Goal: Book appointment/travel/reservation

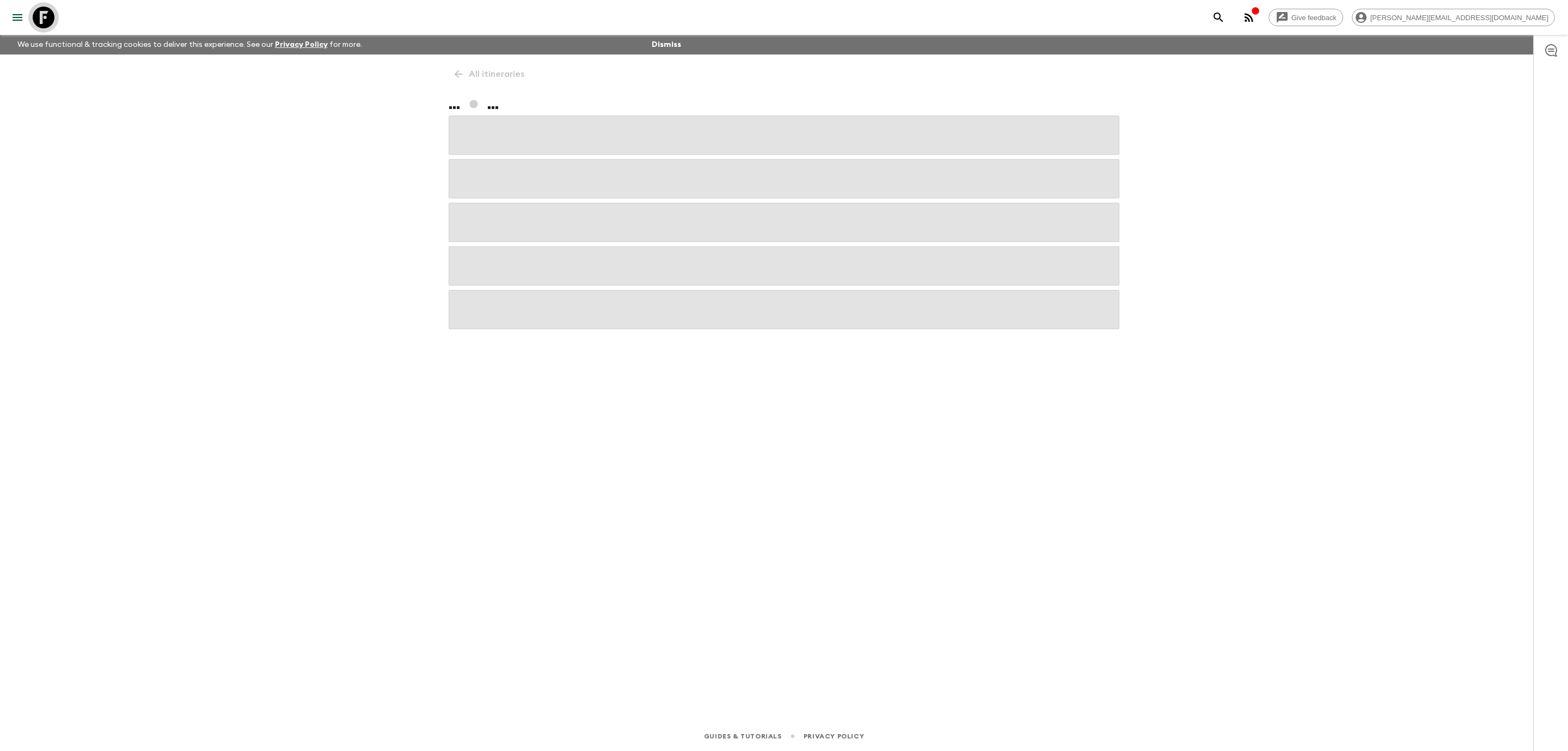
click at [46, 23] on icon at bounding box center [44, 18] width 22 height 22
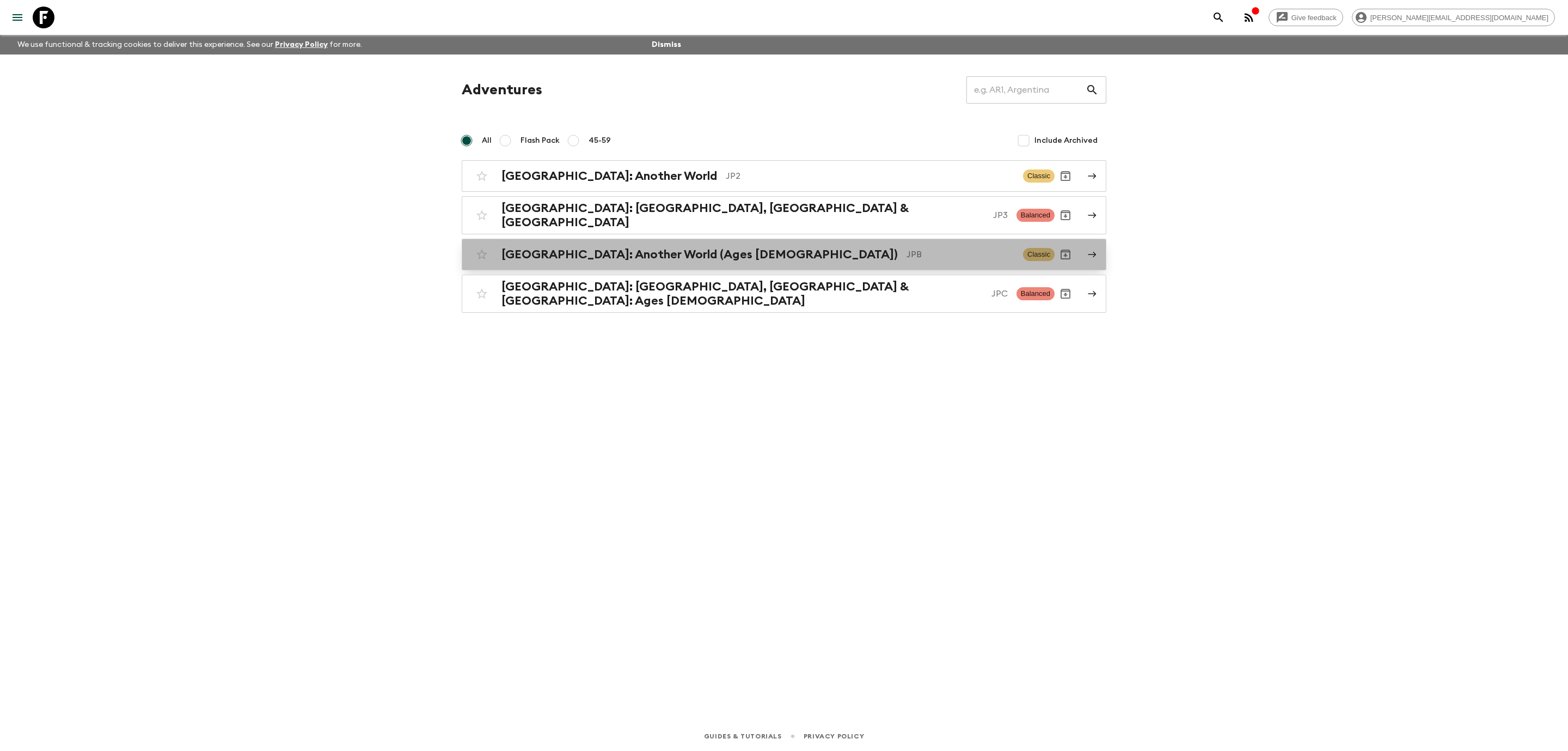
click at [906, 248] on p "JPB" at bounding box center [960, 254] width 108 height 13
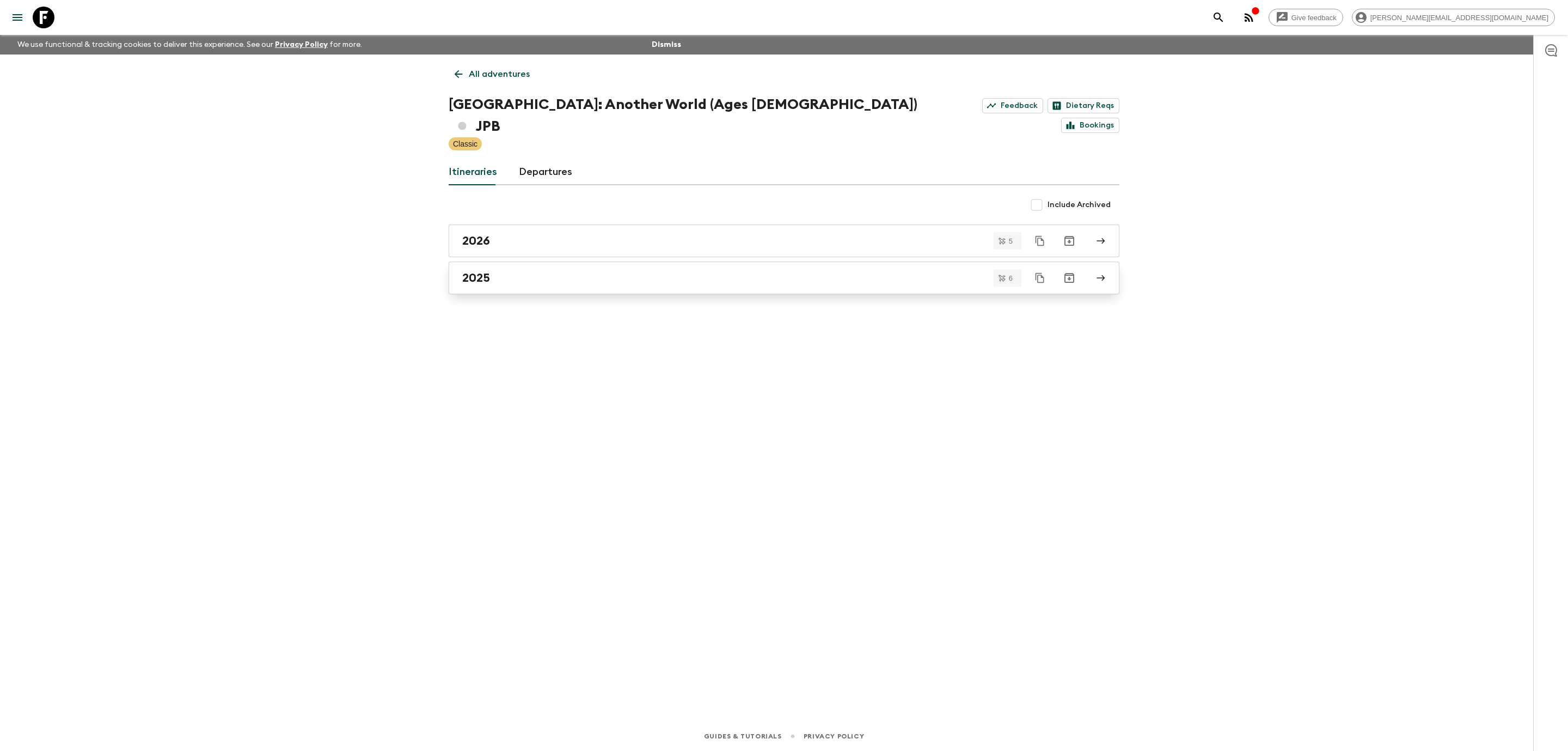
click at [721, 264] on link "2025" at bounding box center [784, 278] width 671 height 33
click at [51, 13] on icon at bounding box center [44, 18] width 22 height 22
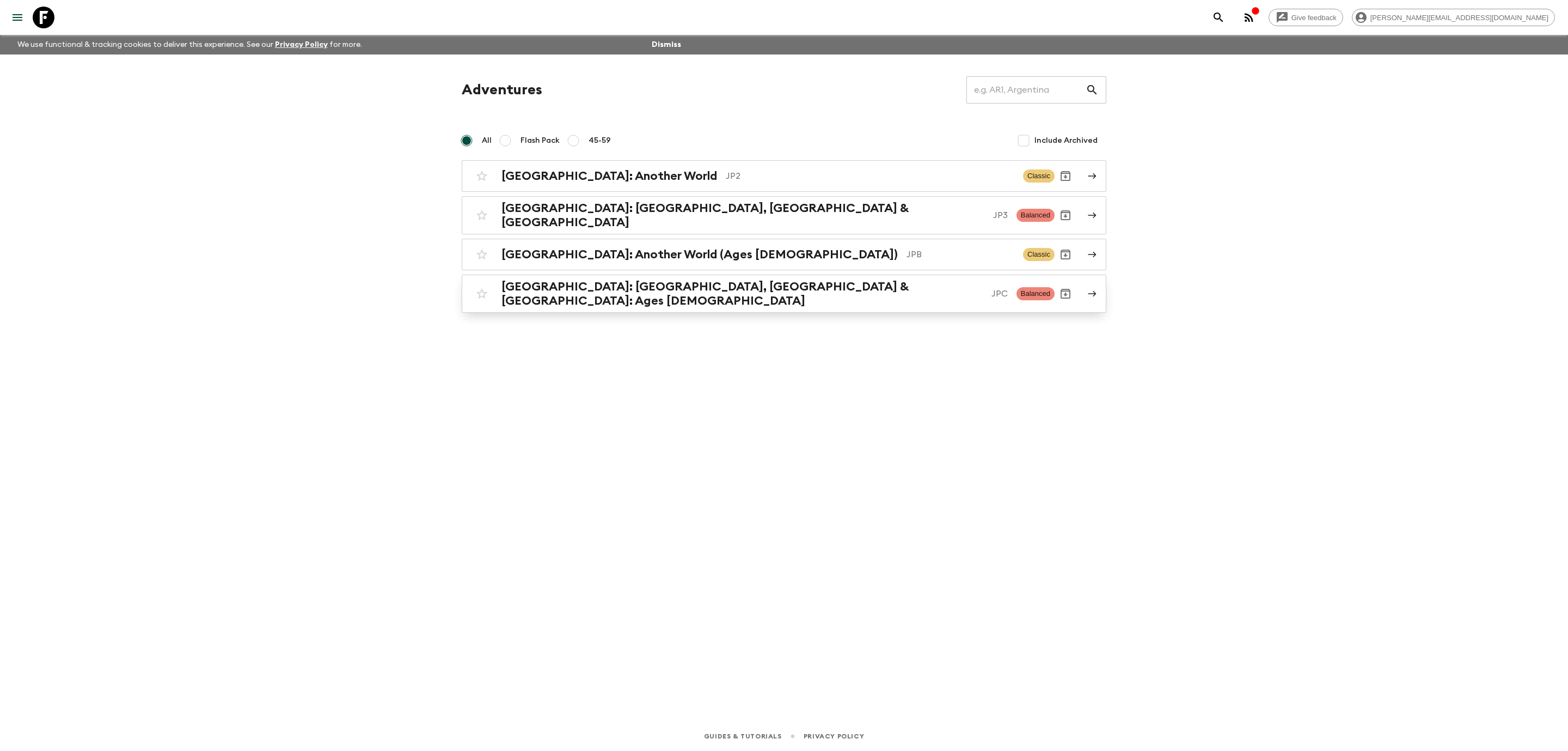
click at [639, 291] on h2 "[GEOGRAPHIC_DATA]: [GEOGRAPHIC_DATA], [GEOGRAPHIC_DATA] & [GEOGRAPHIC_DATA]: Ag…" at bounding box center [742, 294] width 481 height 29
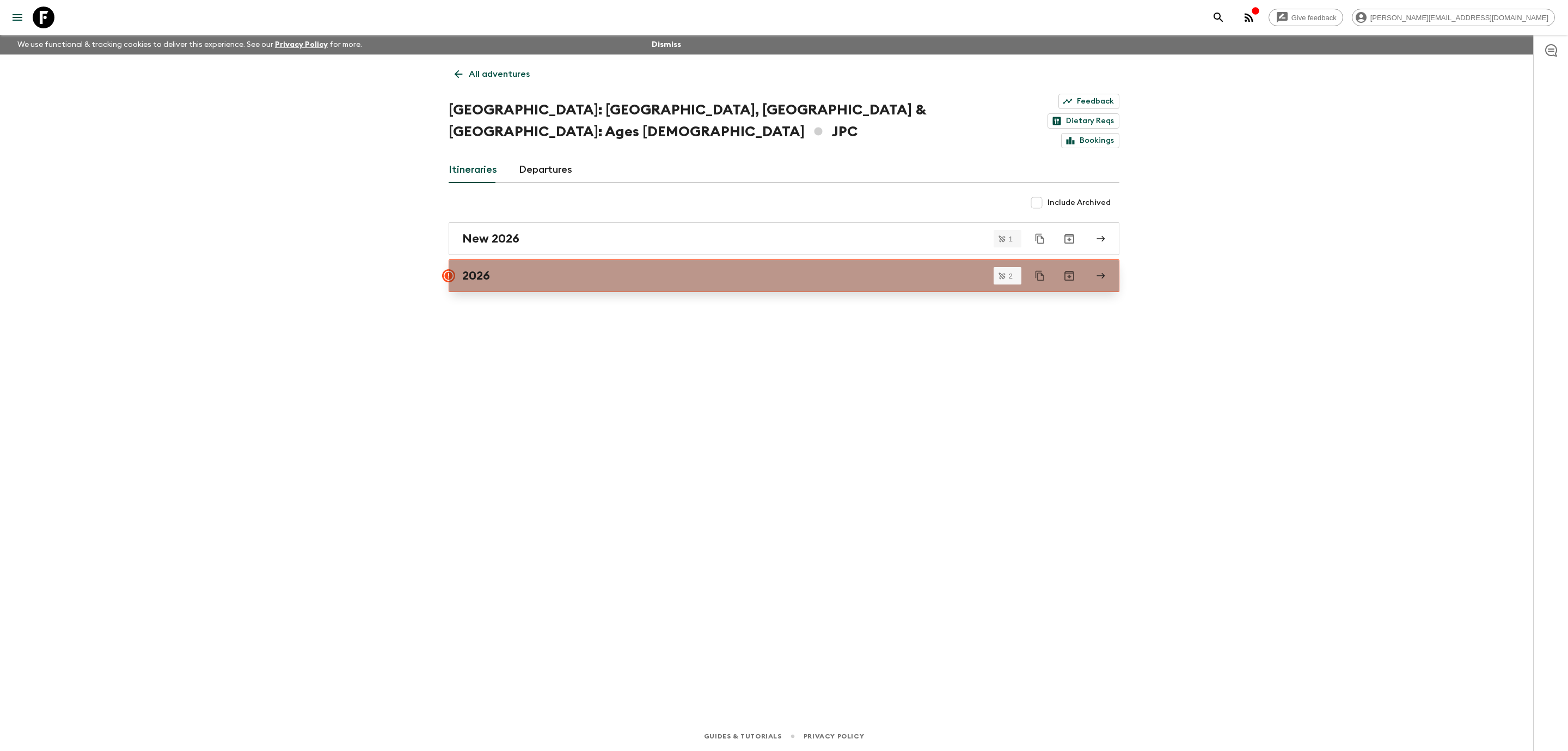
click at [632, 259] on link "2026" at bounding box center [784, 276] width 671 height 33
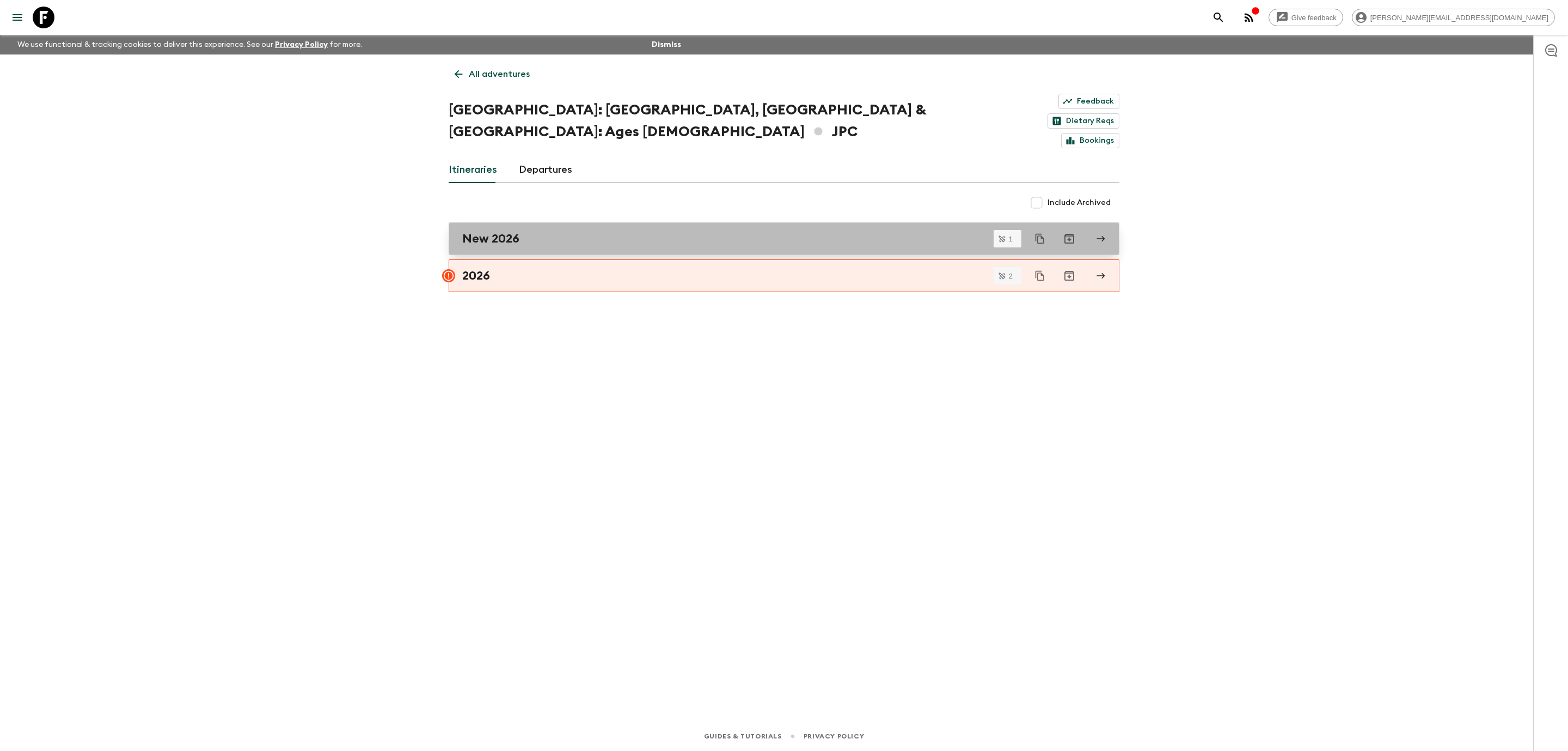
click at [567, 222] on link "New 2026" at bounding box center [784, 239] width 671 height 33
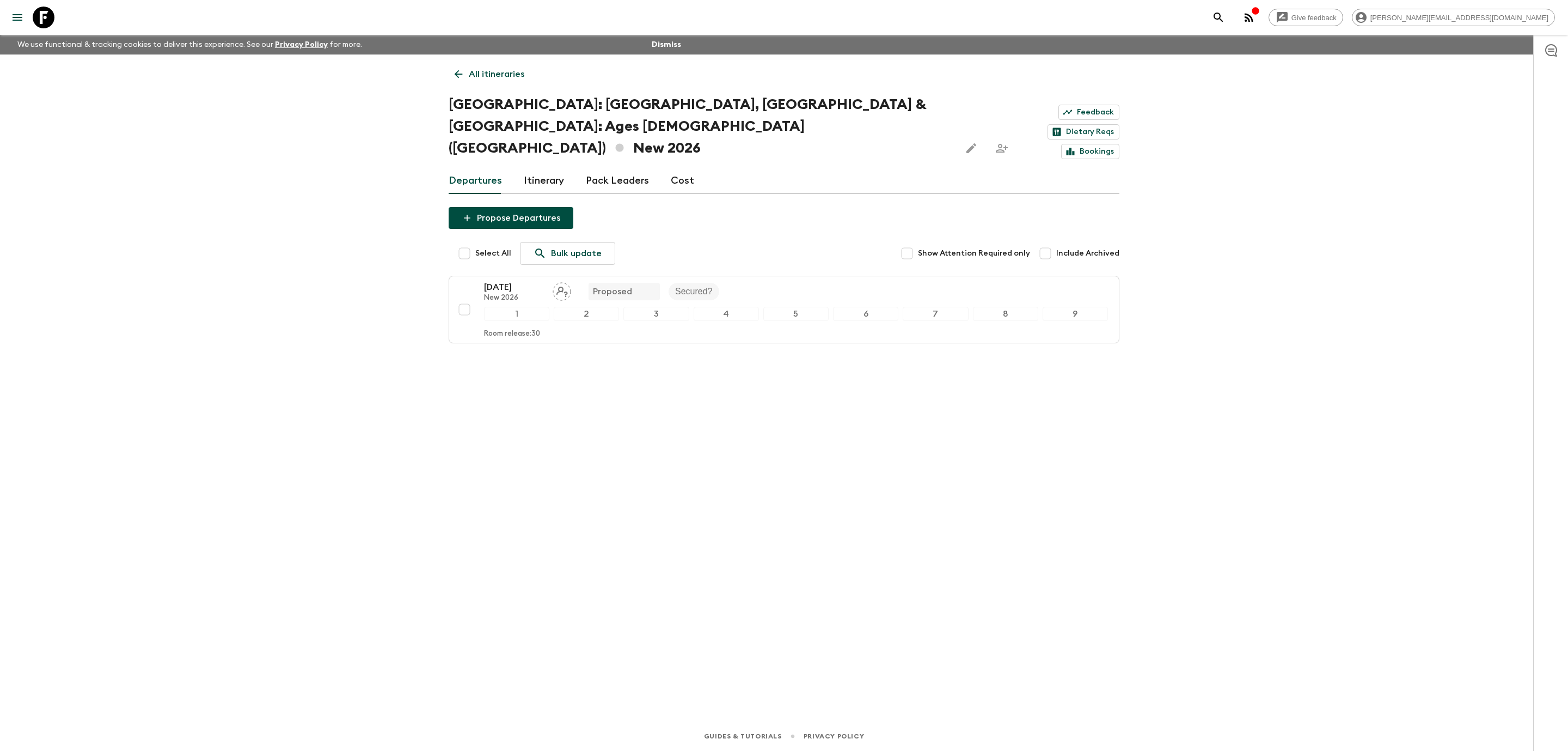
click at [47, 8] on icon at bounding box center [44, 18] width 22 height 22
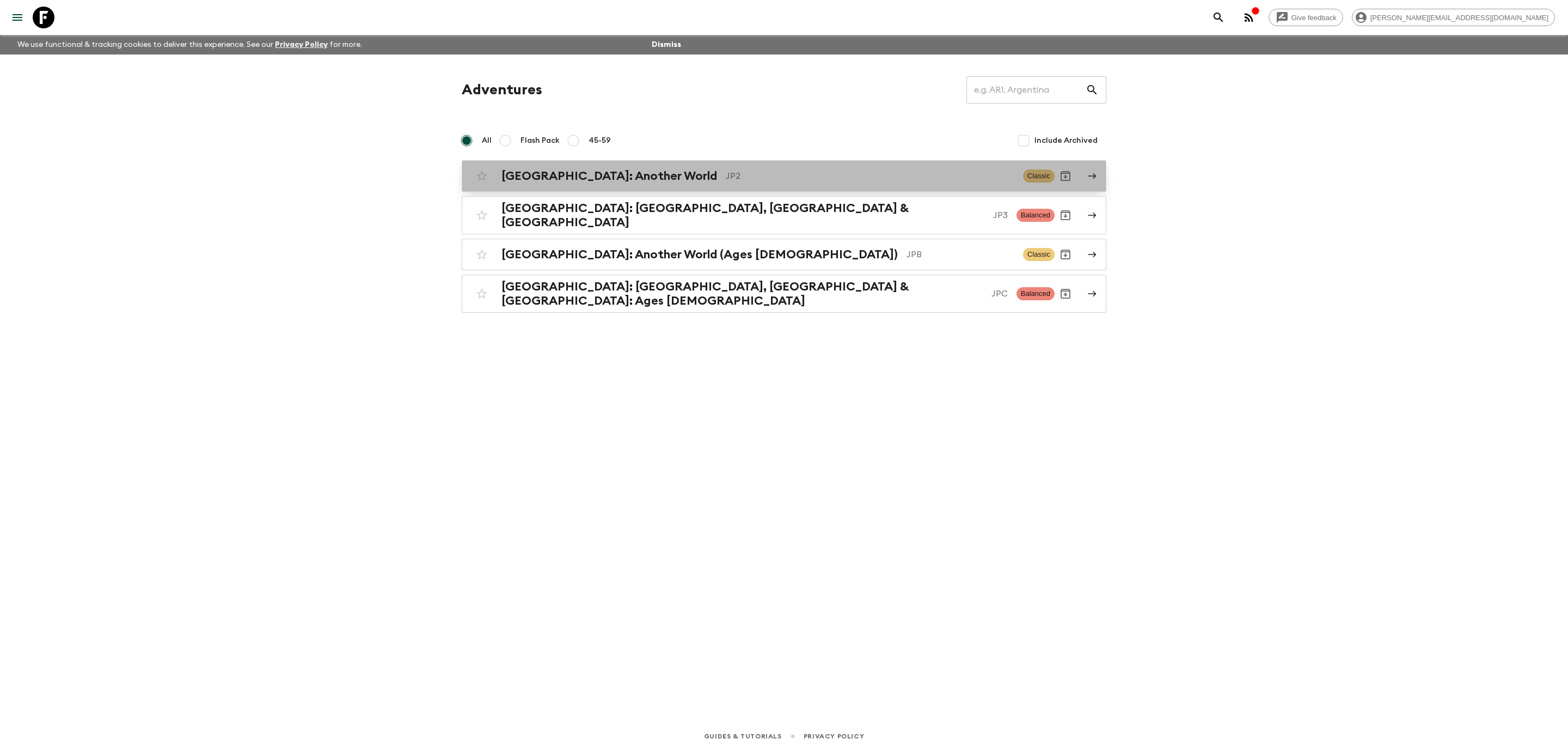
click at [586, 180] on h2 "[GEOGRAPHIC_DATA]: Another World" at bounding box center [609, 175] width 215 height 14
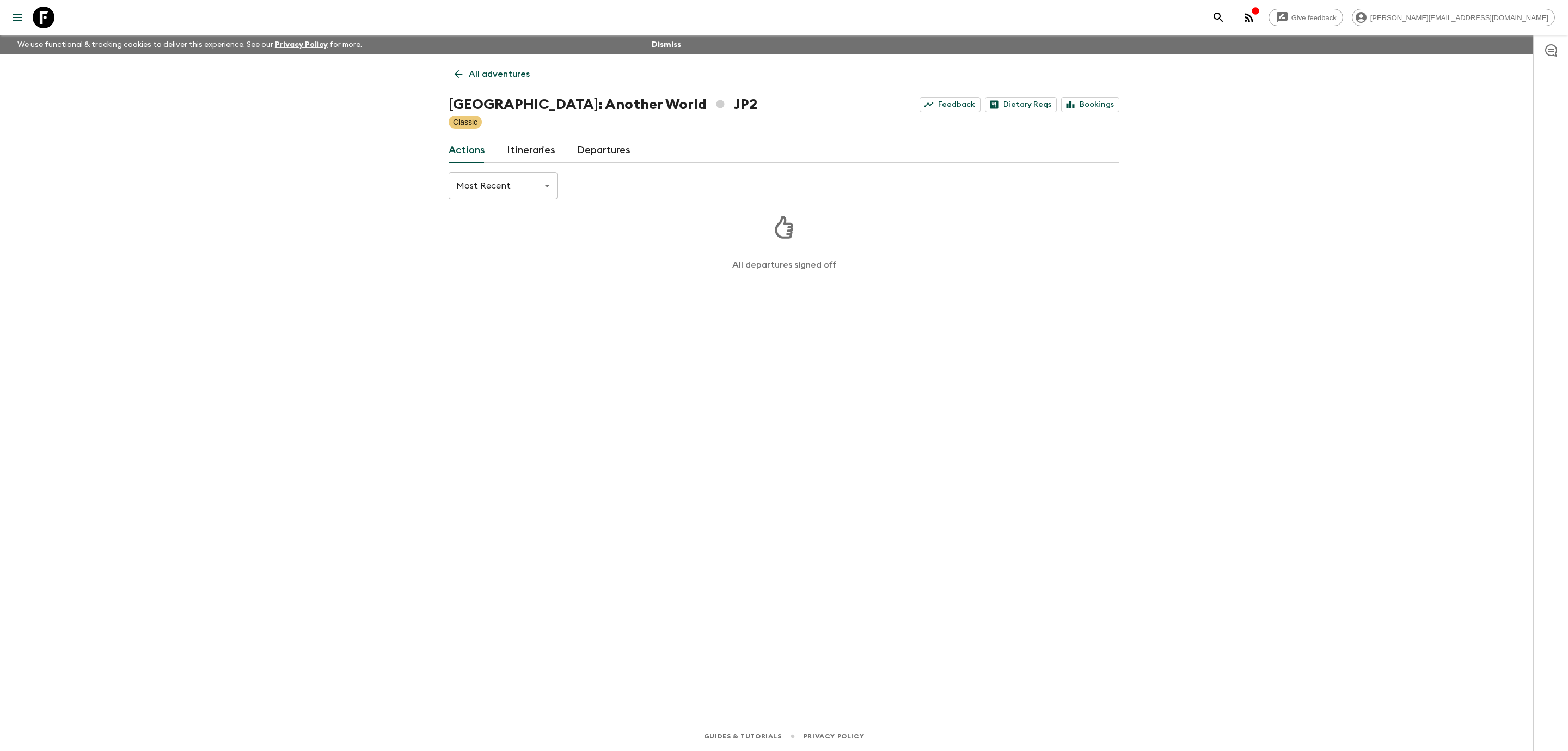
click at [51, 18] on icon at bounding box center [44, 18] width 22 height 22
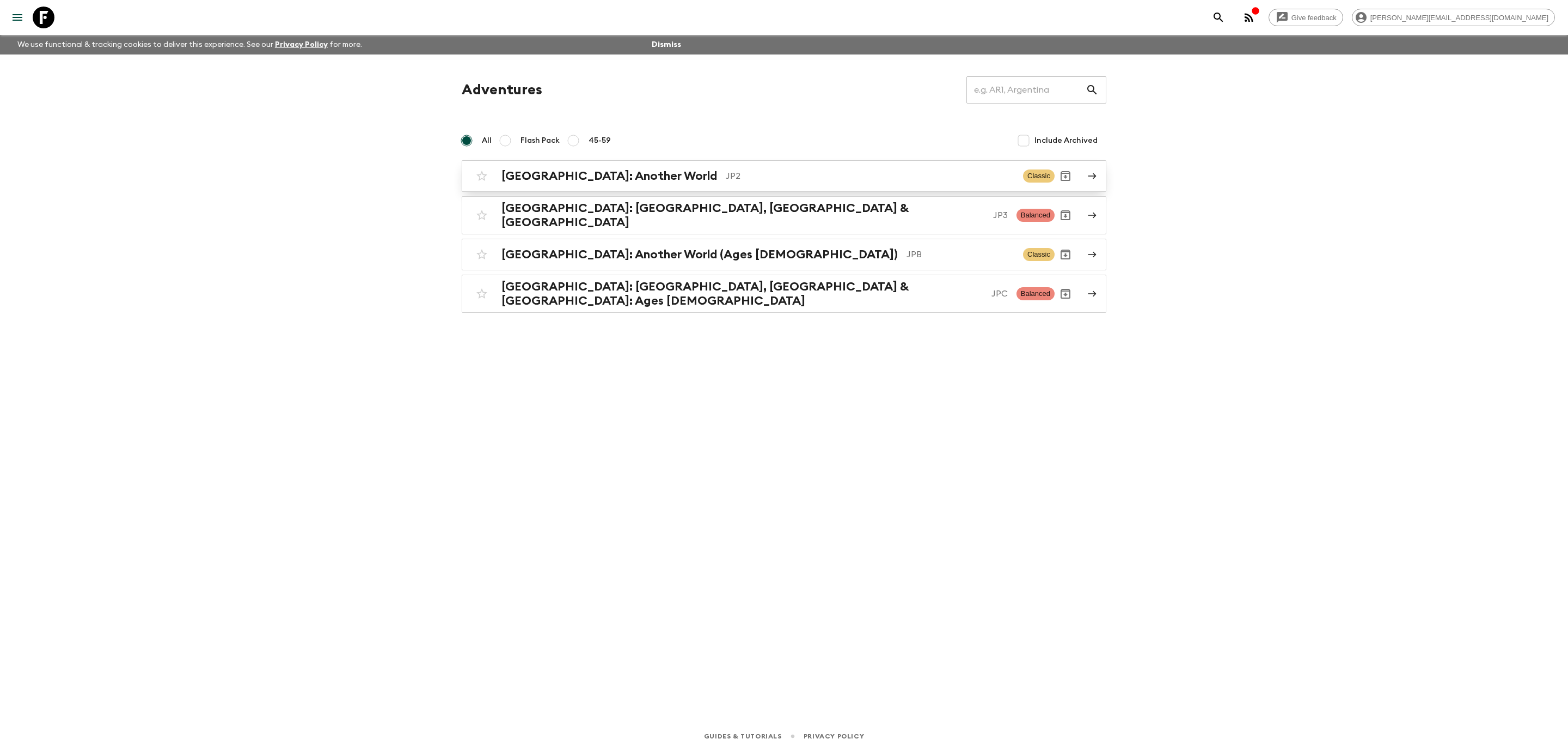
click at [726, 180] on p "JP2" at bounding box center [870, 175] width 289 height 13
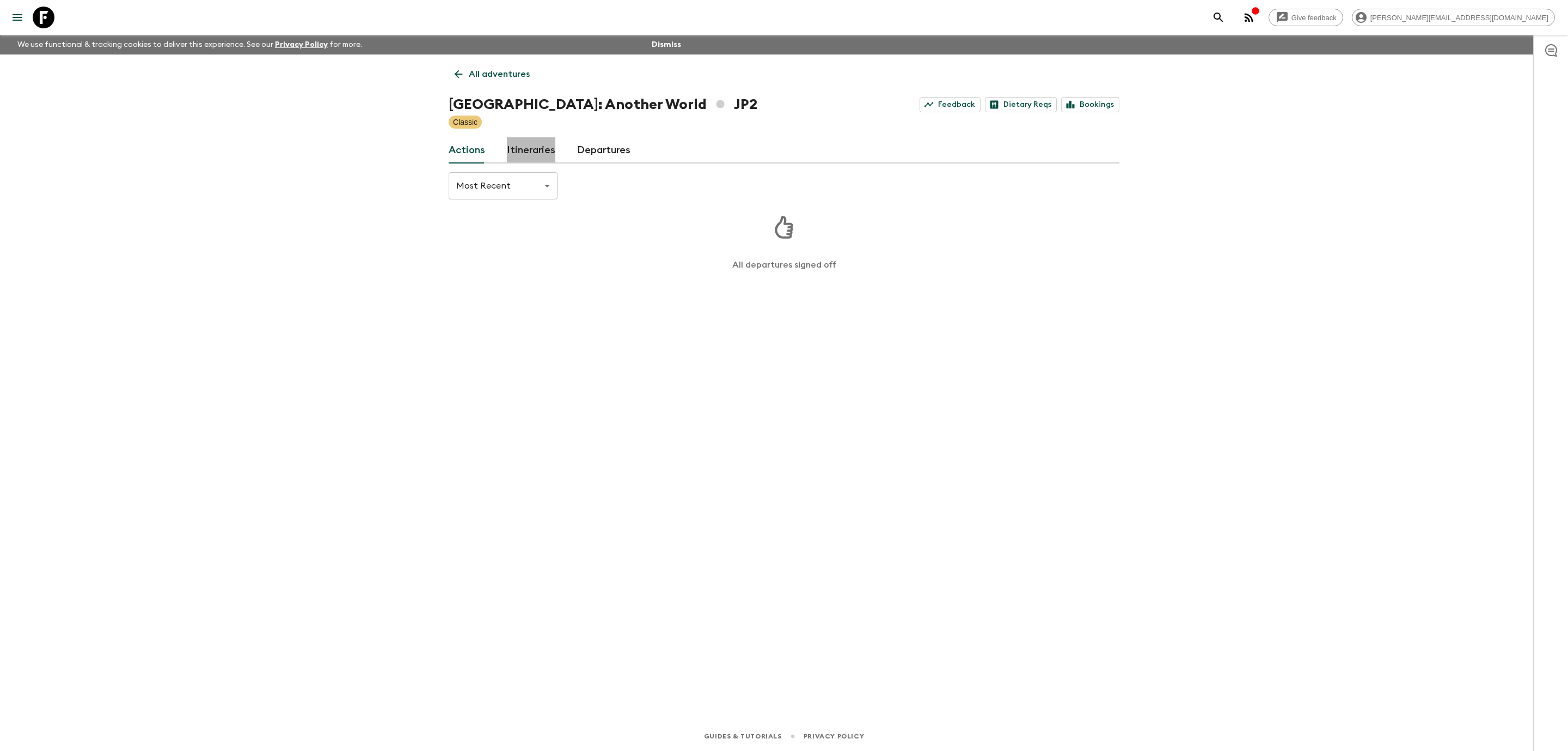
click at [536, 144] on link "Itineraries" at bounding box center [531, 150] width 49 height 26
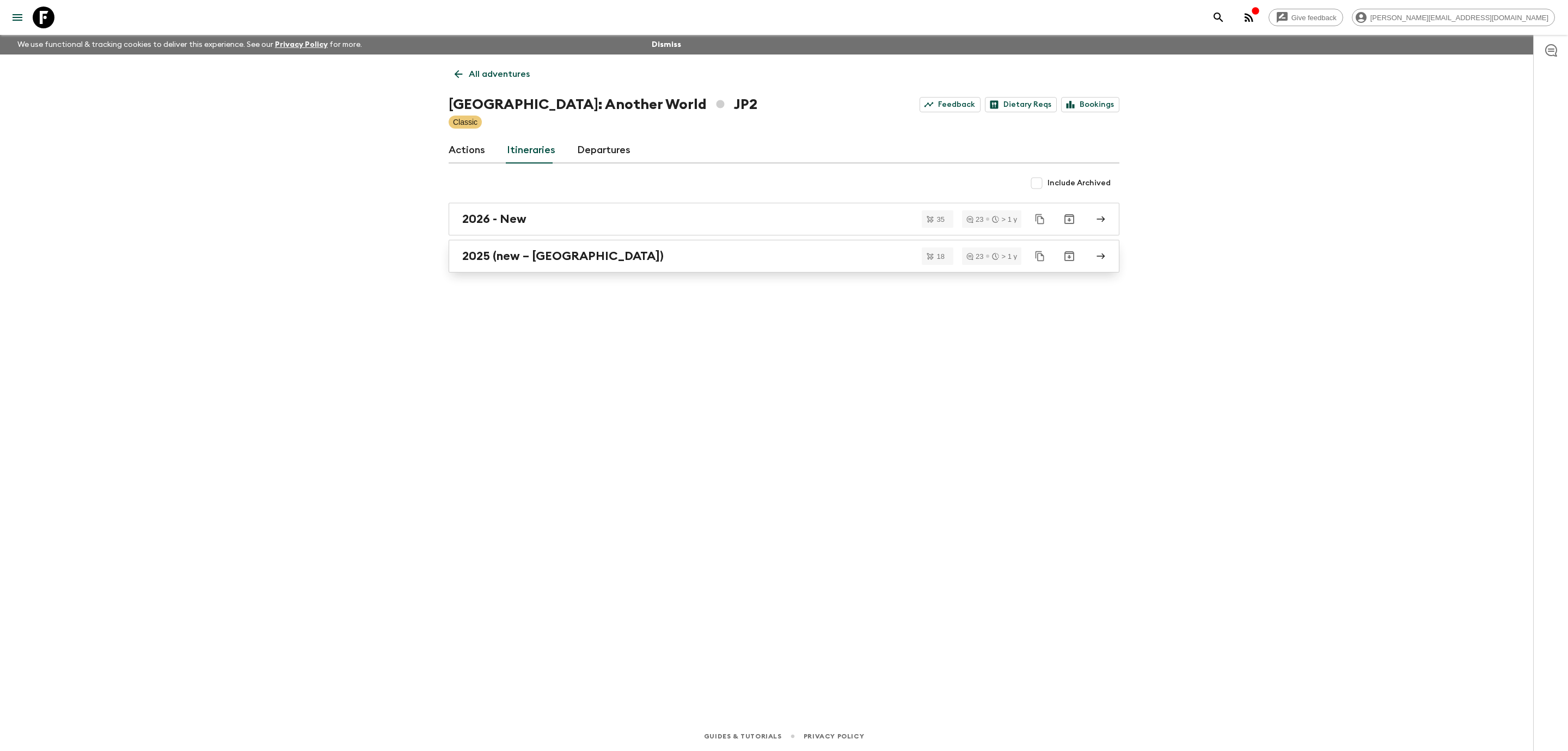
click at [617, 255] on div "2025 (new – [GEOGRAPHIC_DATA])" at bounding box center [773, 256] width 623 height 14
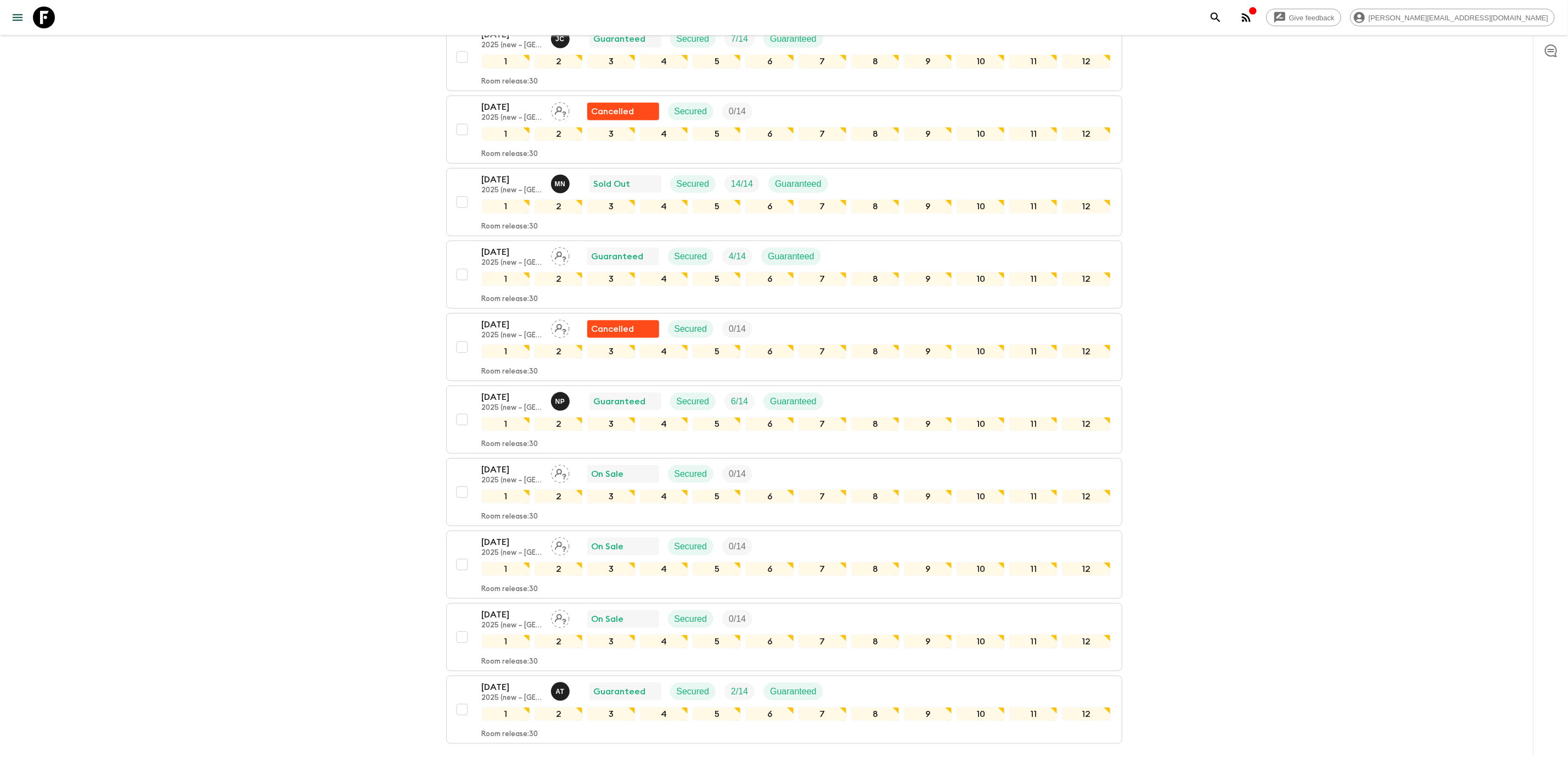
scroll to position [897, 0]
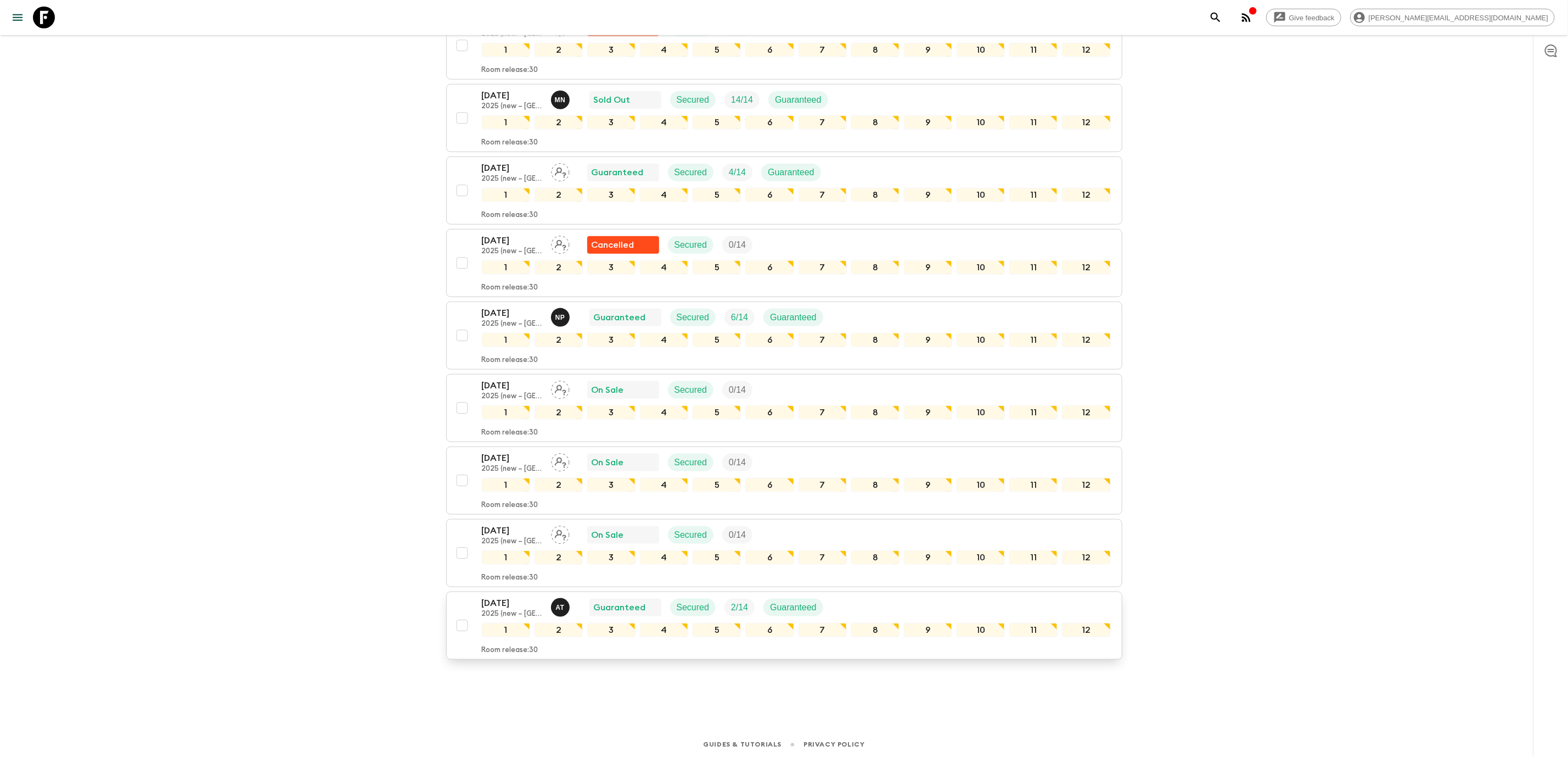
click at [991, 596] on div "18 Dec 2025 2025 (new – Nara) A T Guaranteed Secured 2 / 14 Guaranteed" at bounding box center [796, 607] width 629 height 22
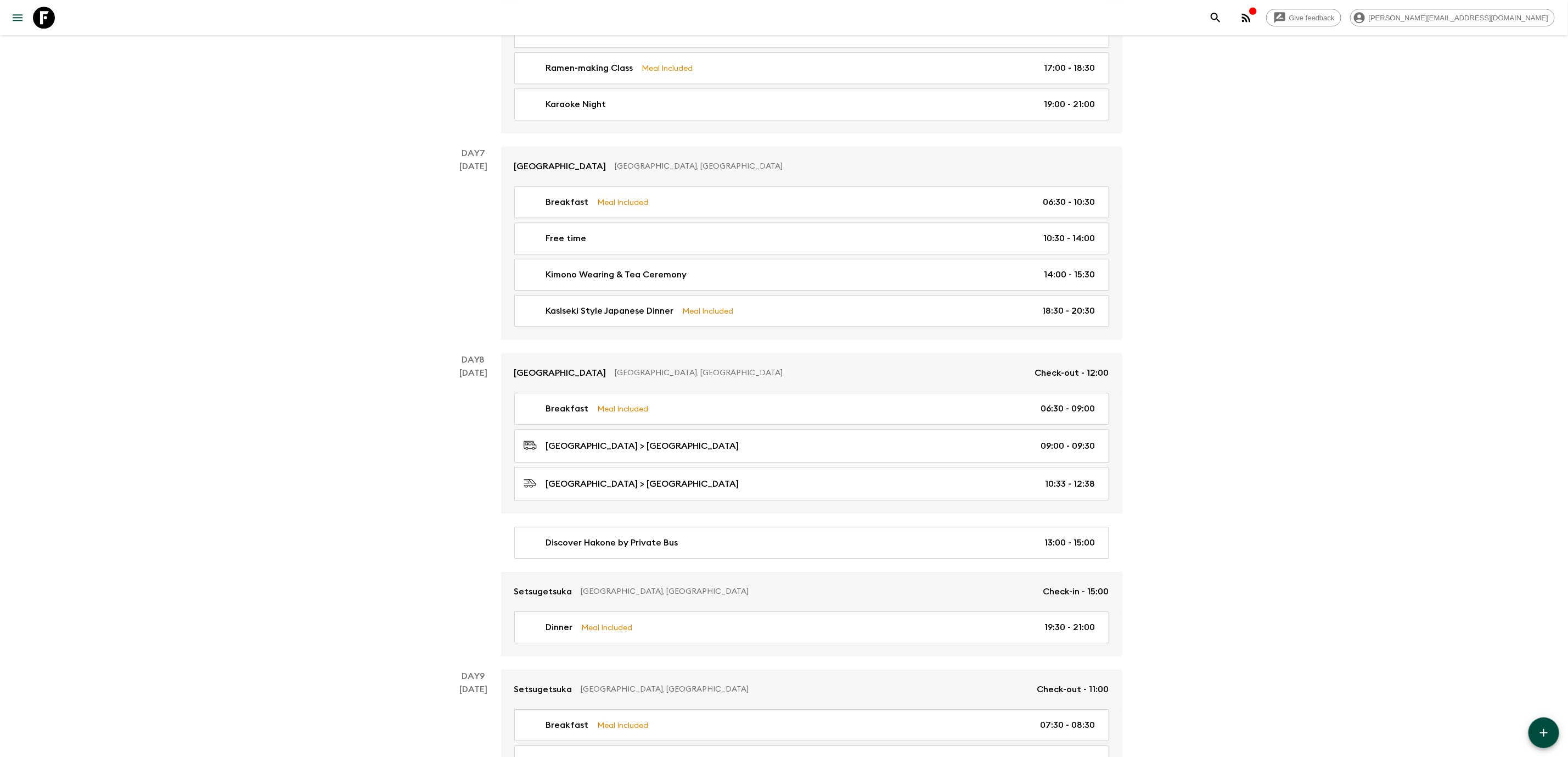
scroll to position [2295, 0]
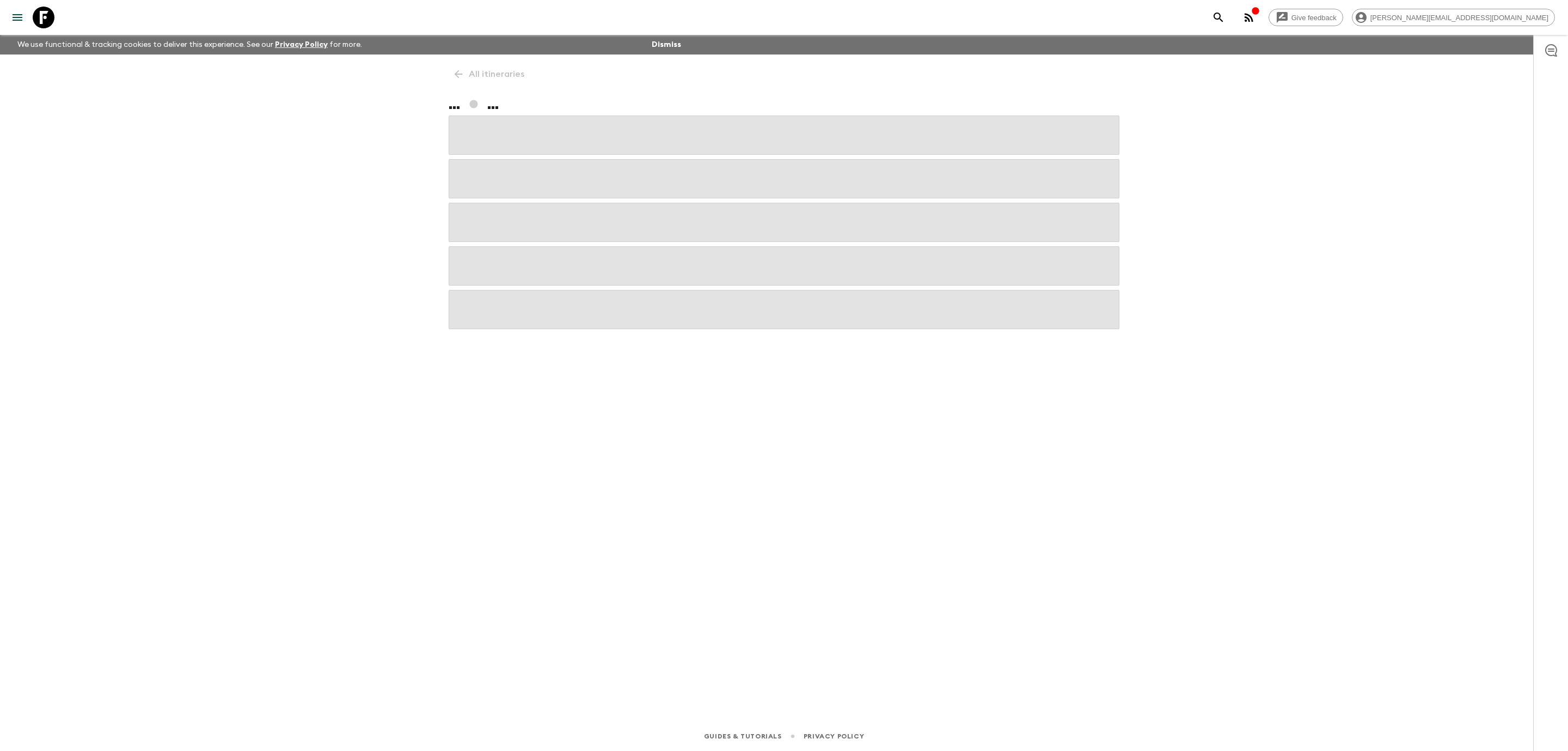
click at [49, 15] on icon at bounding box center [44, 18] width 22 height 22
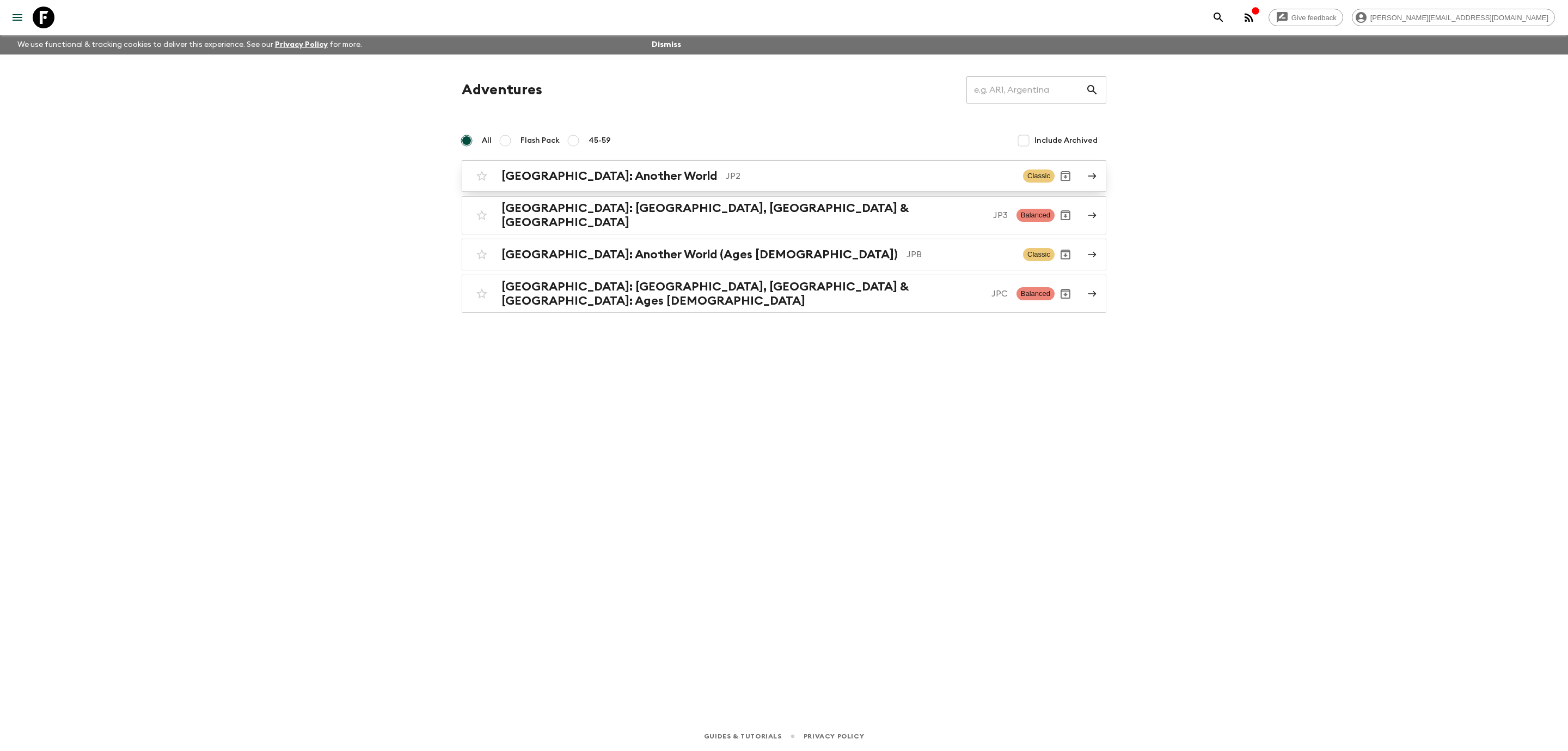
click at [726, 178] on p "JP2" at bounding box center [870, 175] width 289 height 13
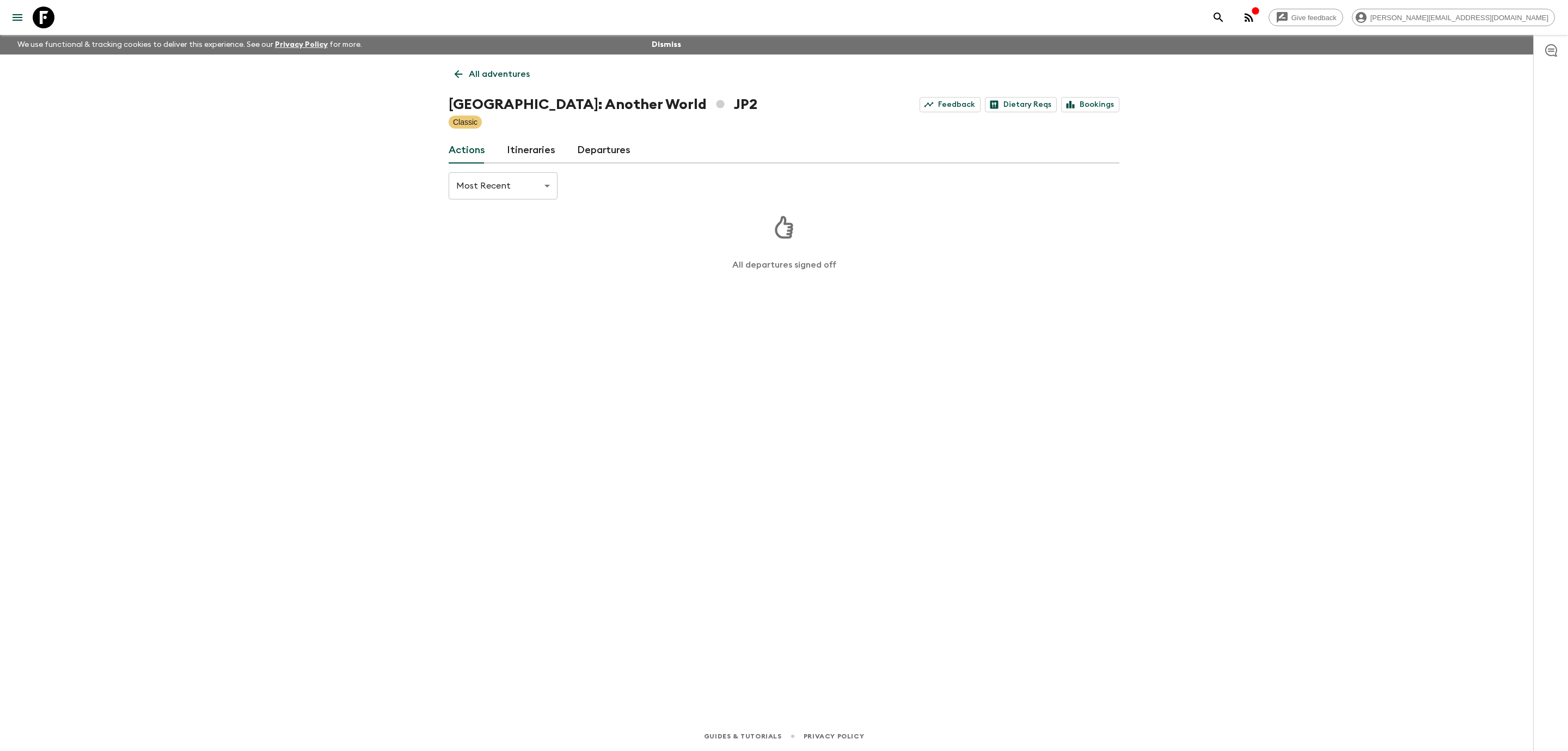
click at [600, 156] on link "Departures" at bounding box center [604, 150] width 54 height 26
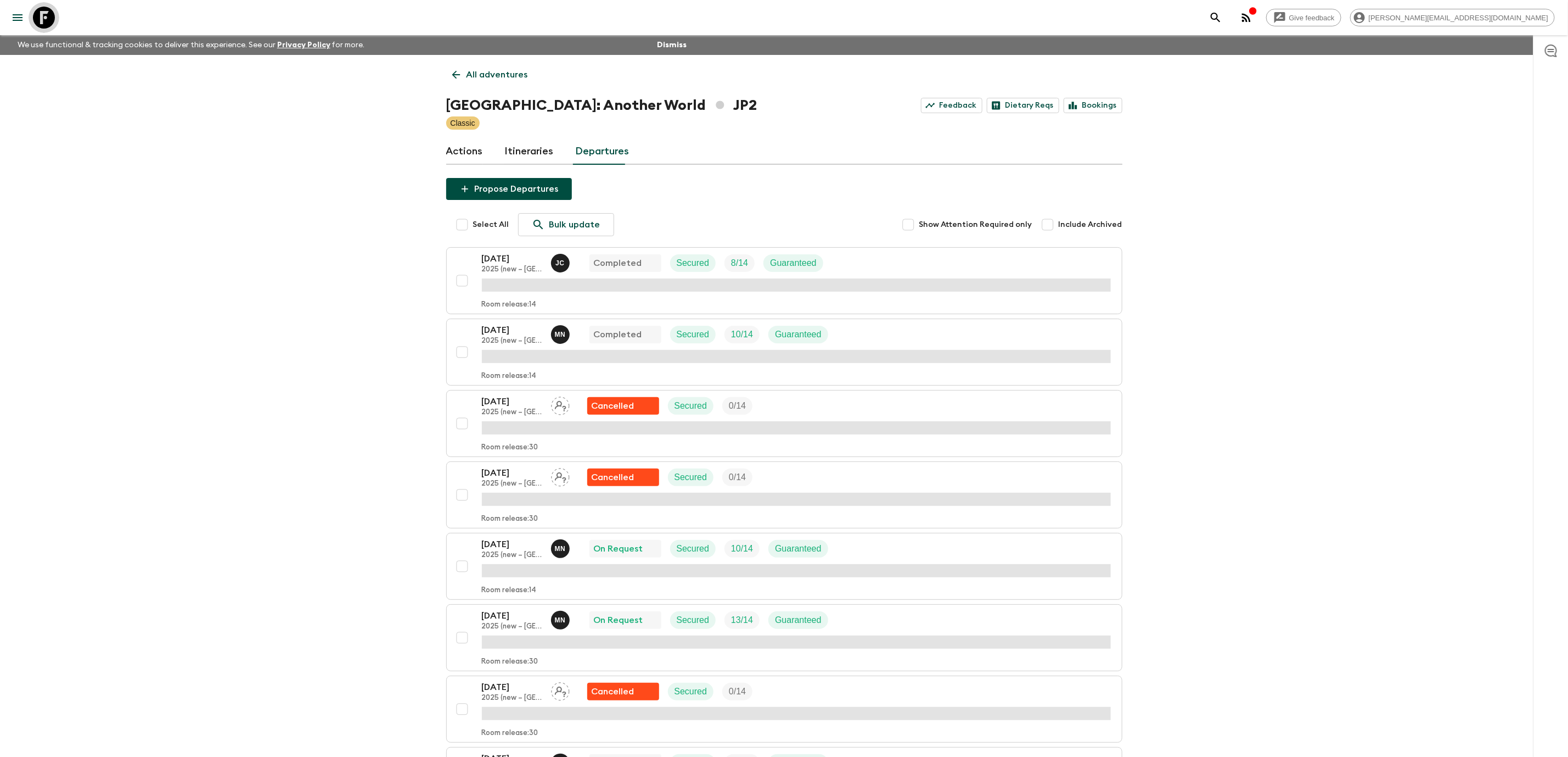
click at [46, 23] on icon at bounding box center [44, 18] width 22 height 22
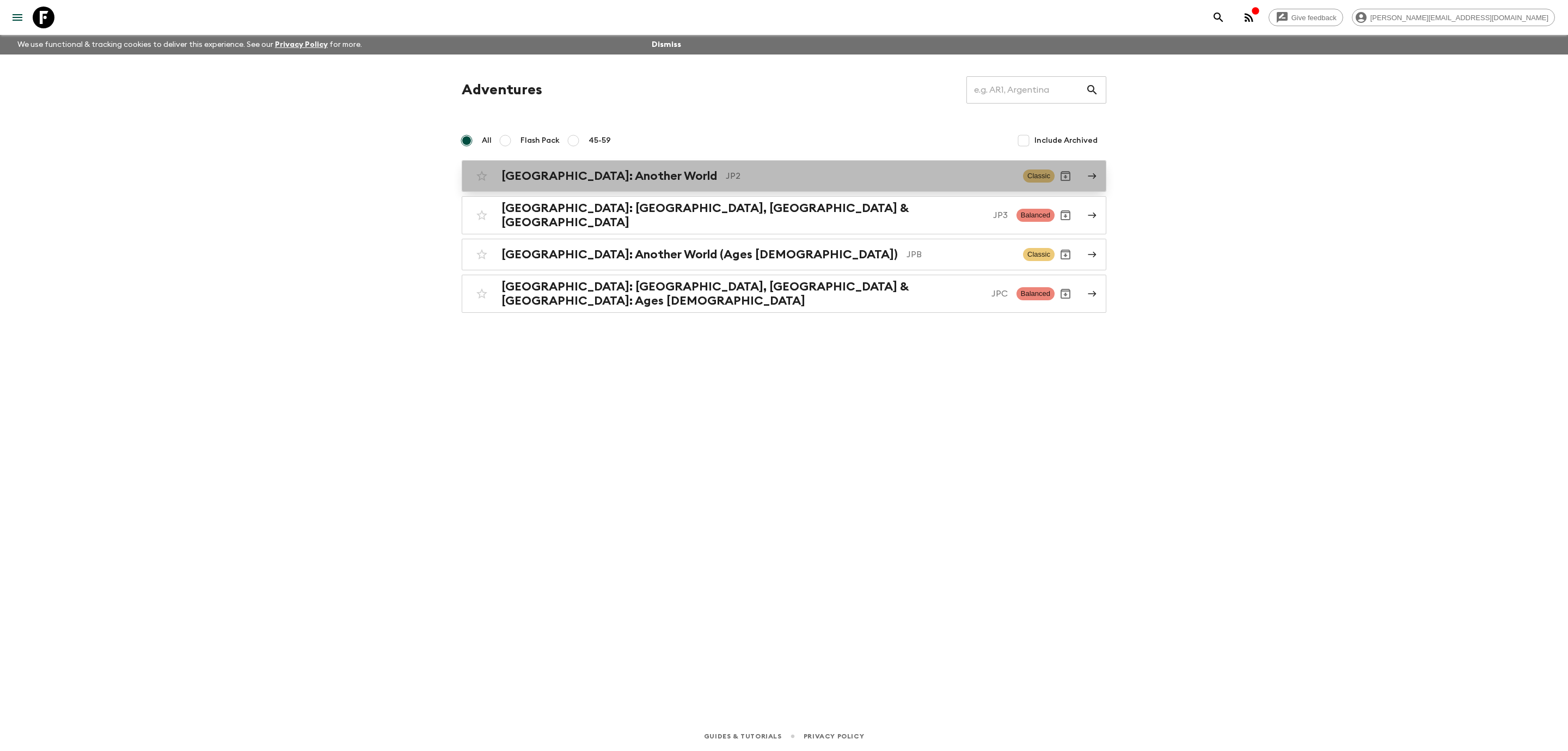
click at [726, 173] on p "JP2" at bounding box center [870, 175] width 289 height 13
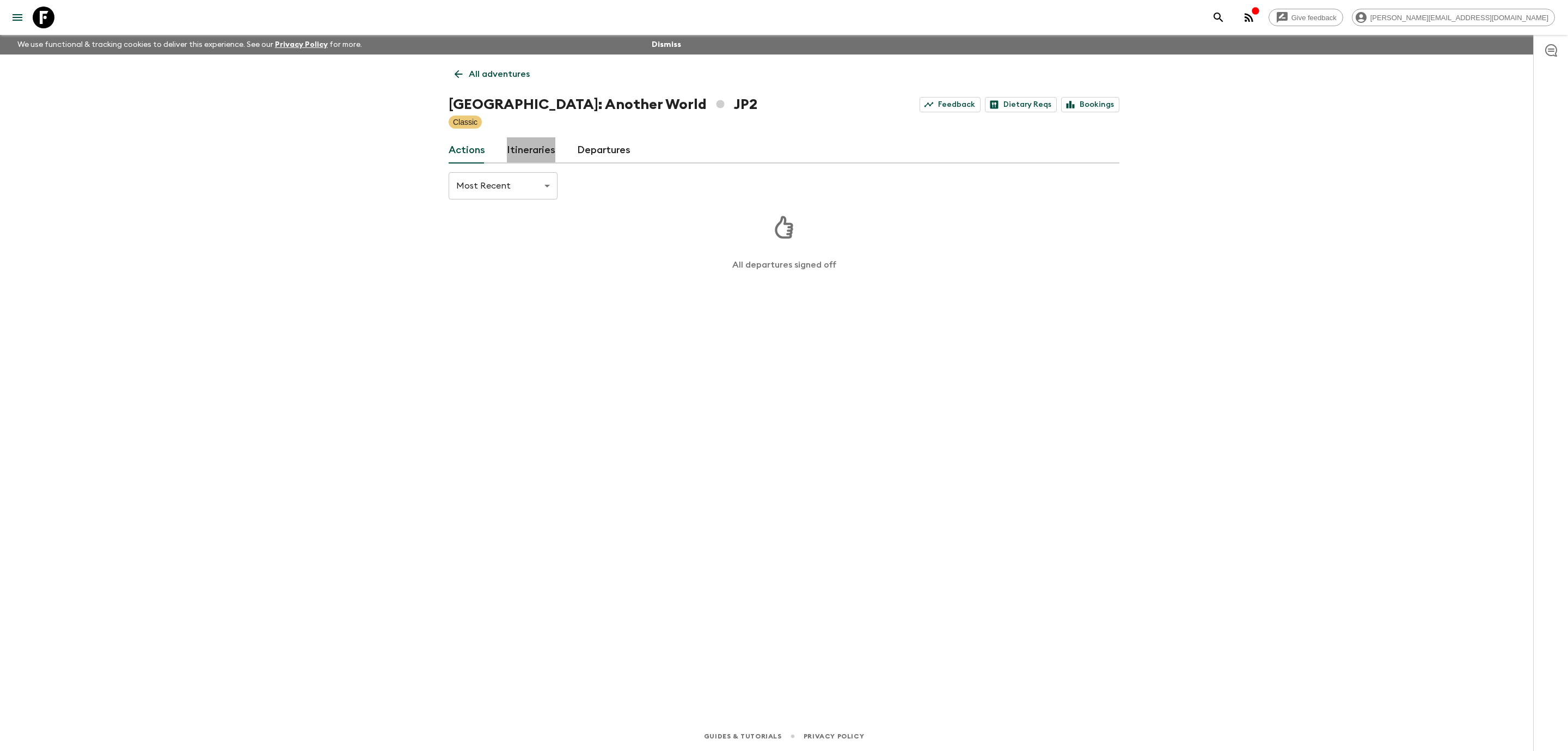
click at [545, 141] on link "Itineraries" at bounding box center [531, 150] width 49 height 26
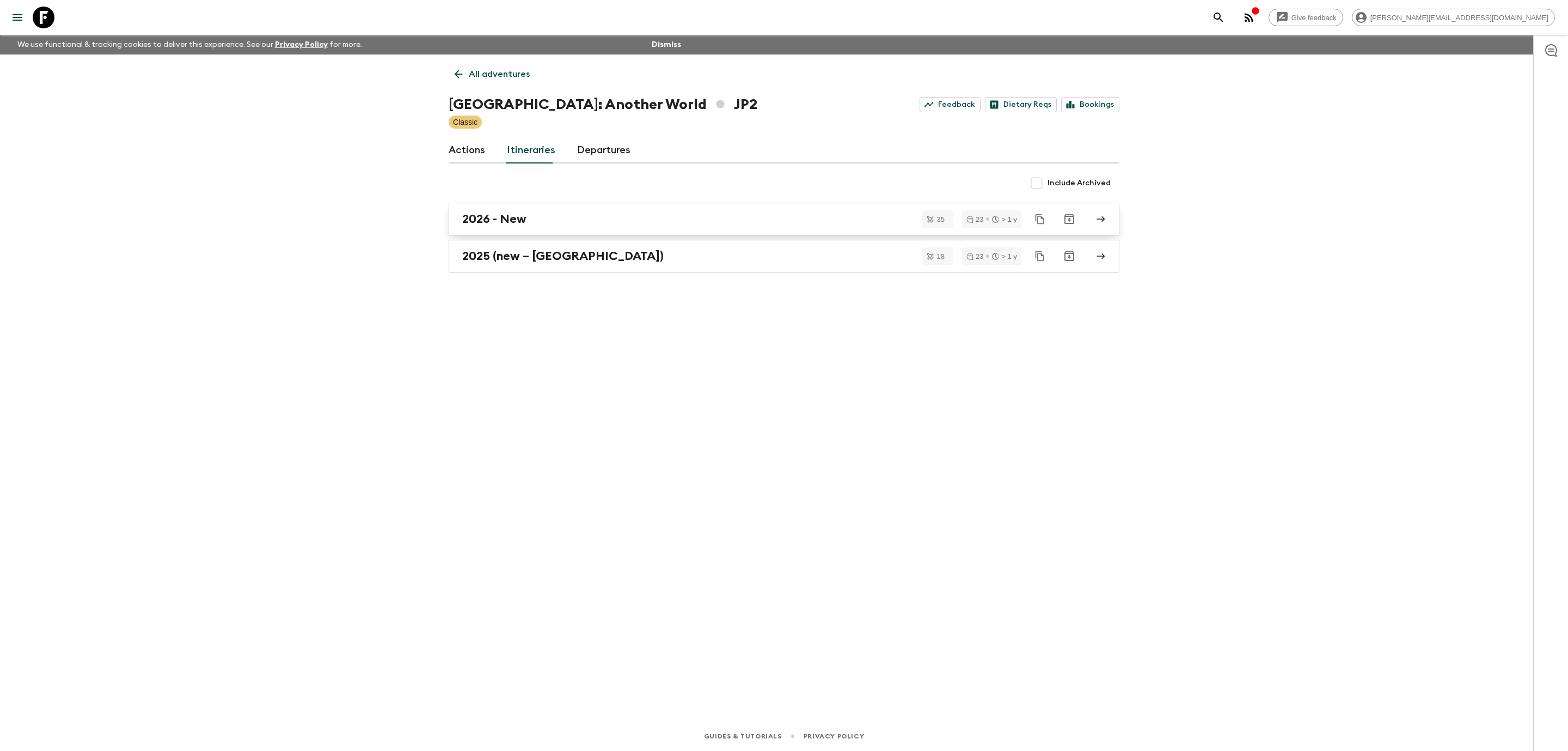
click at [610, 224] on div "2026 - New" at bounding box center [773, 219] width 623 height 14
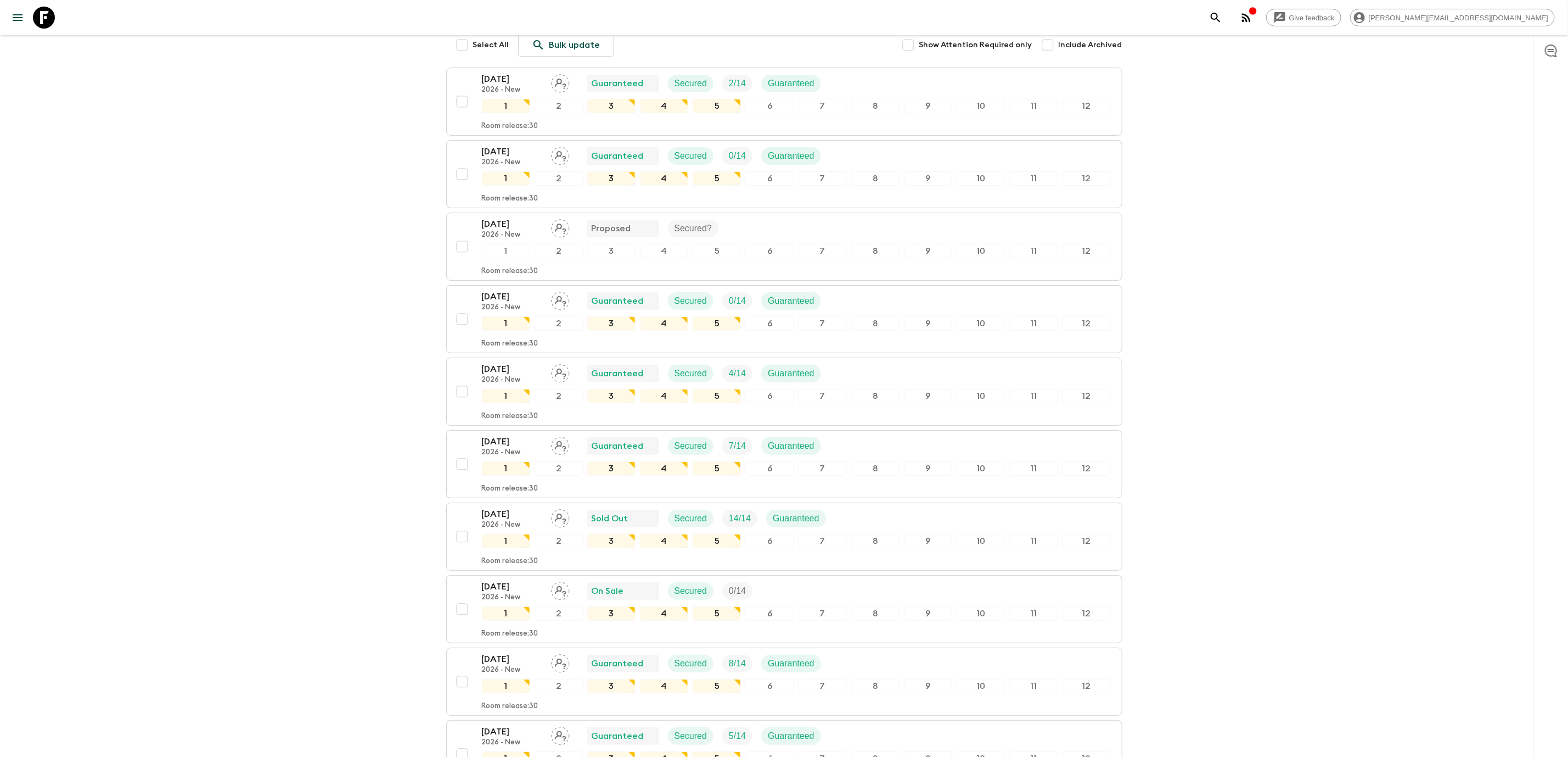
scroll to position [81, 0]
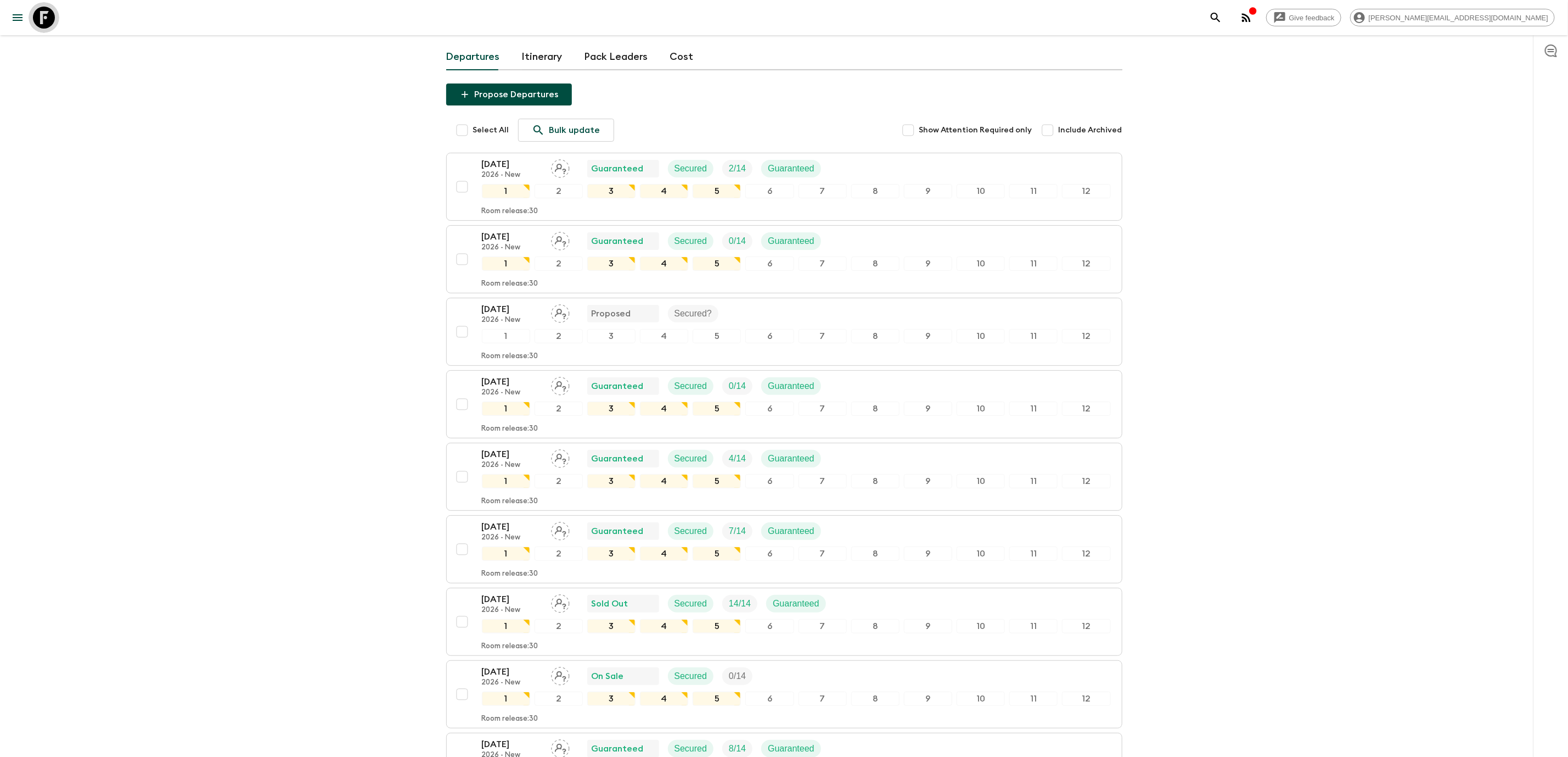
click at [45, 20] on icon at bounding box center [44, 18] width 22 height 22
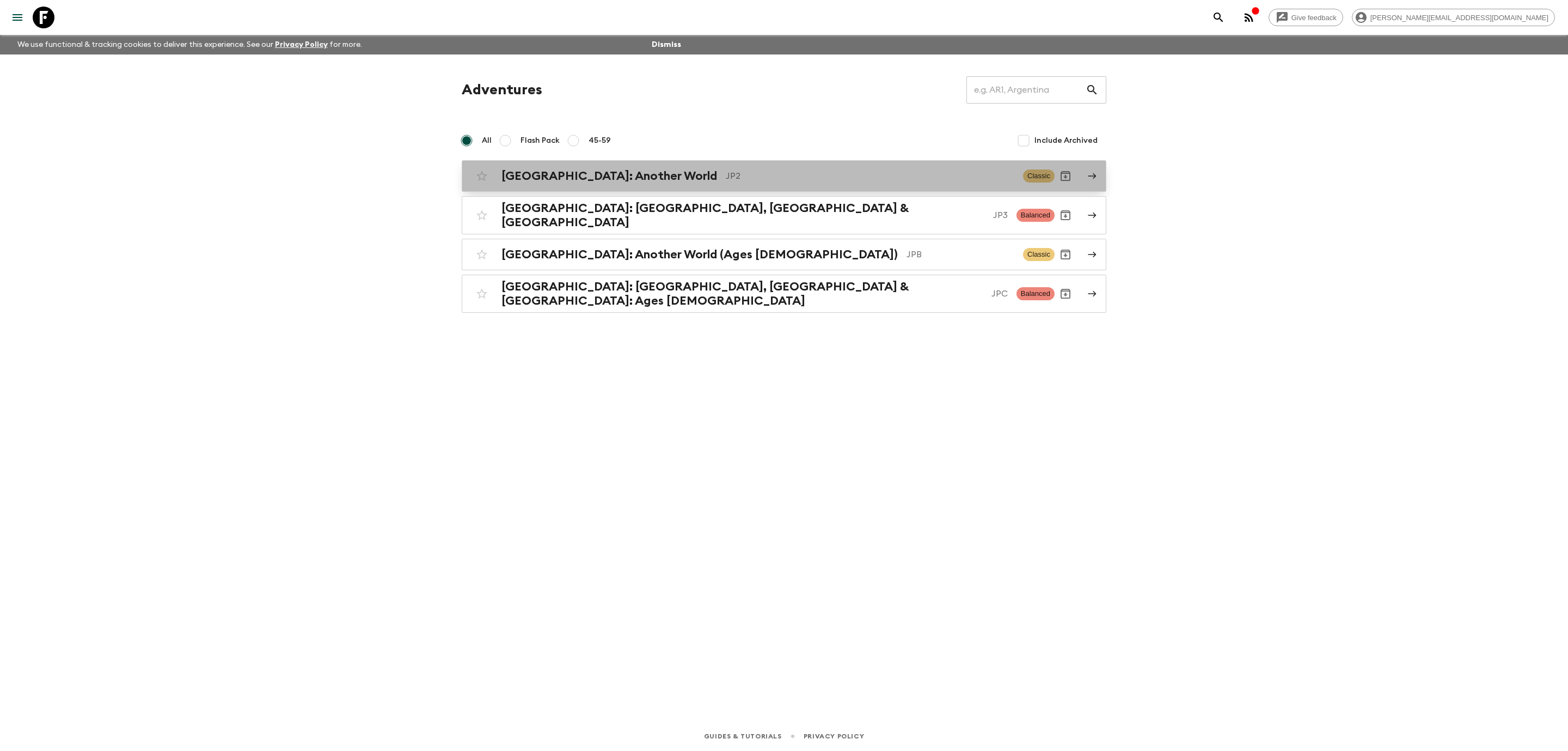
click at [627, 172] on div "[GEOGRAPHIC_DATA]: Another World JP2" at bounding box center [758, 175] width 513 height 14
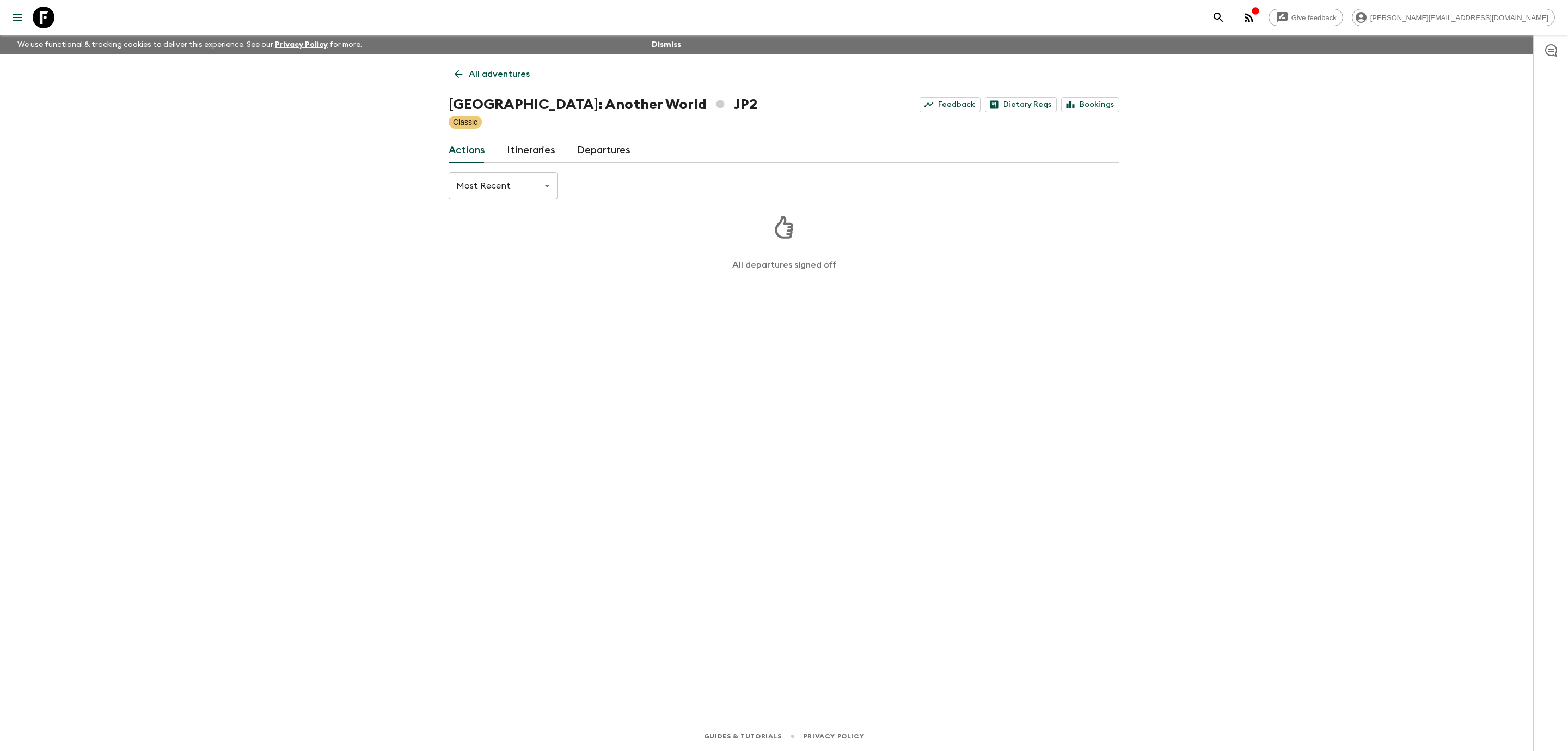
click at [533, 149] on link "Itineraries" at bounding box center [531, 150] width 49 height 26
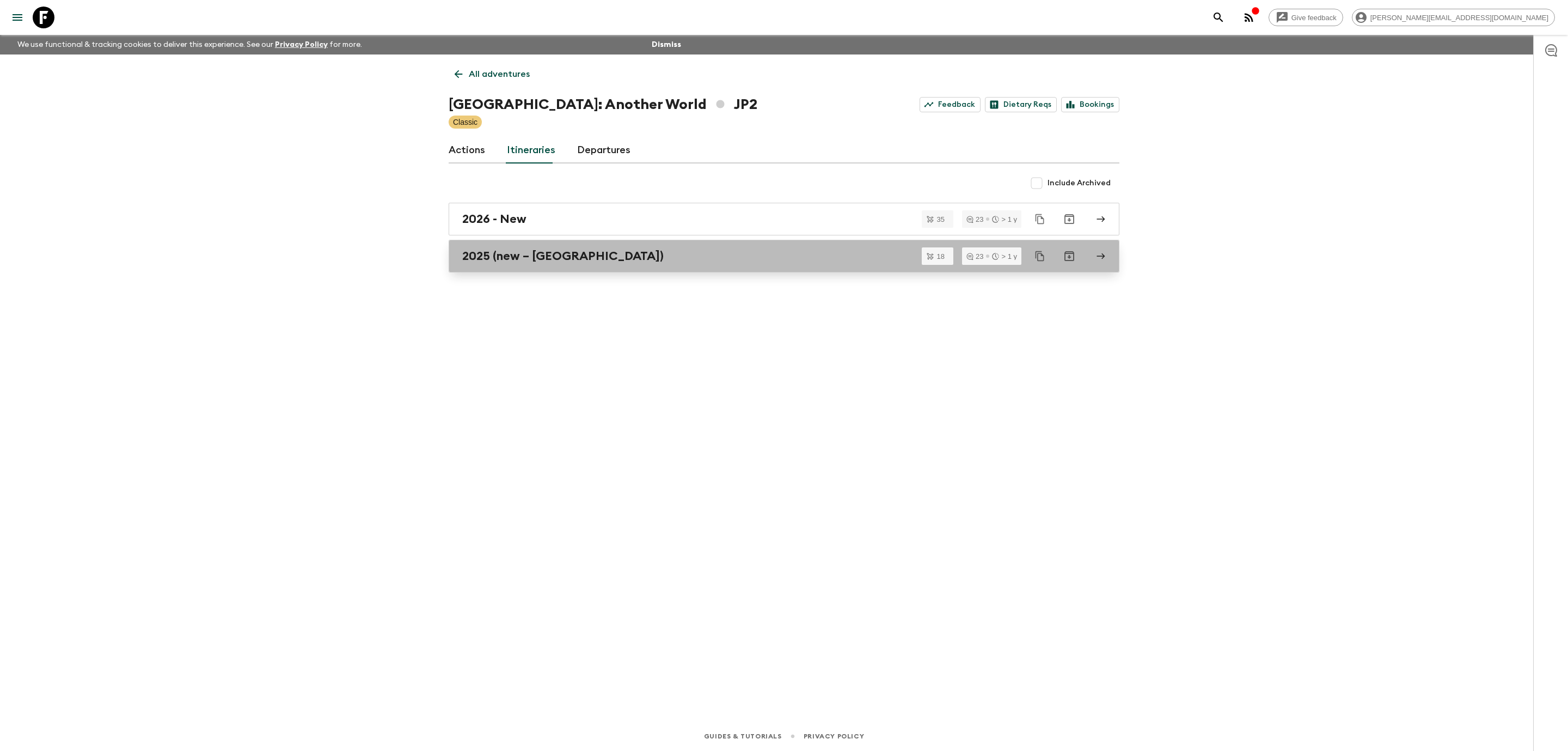
click at [729, 270] on link "2025 (new – [GEOGRAPHIC_DATA])" at bounding box center [784, 256] width 671 height 33
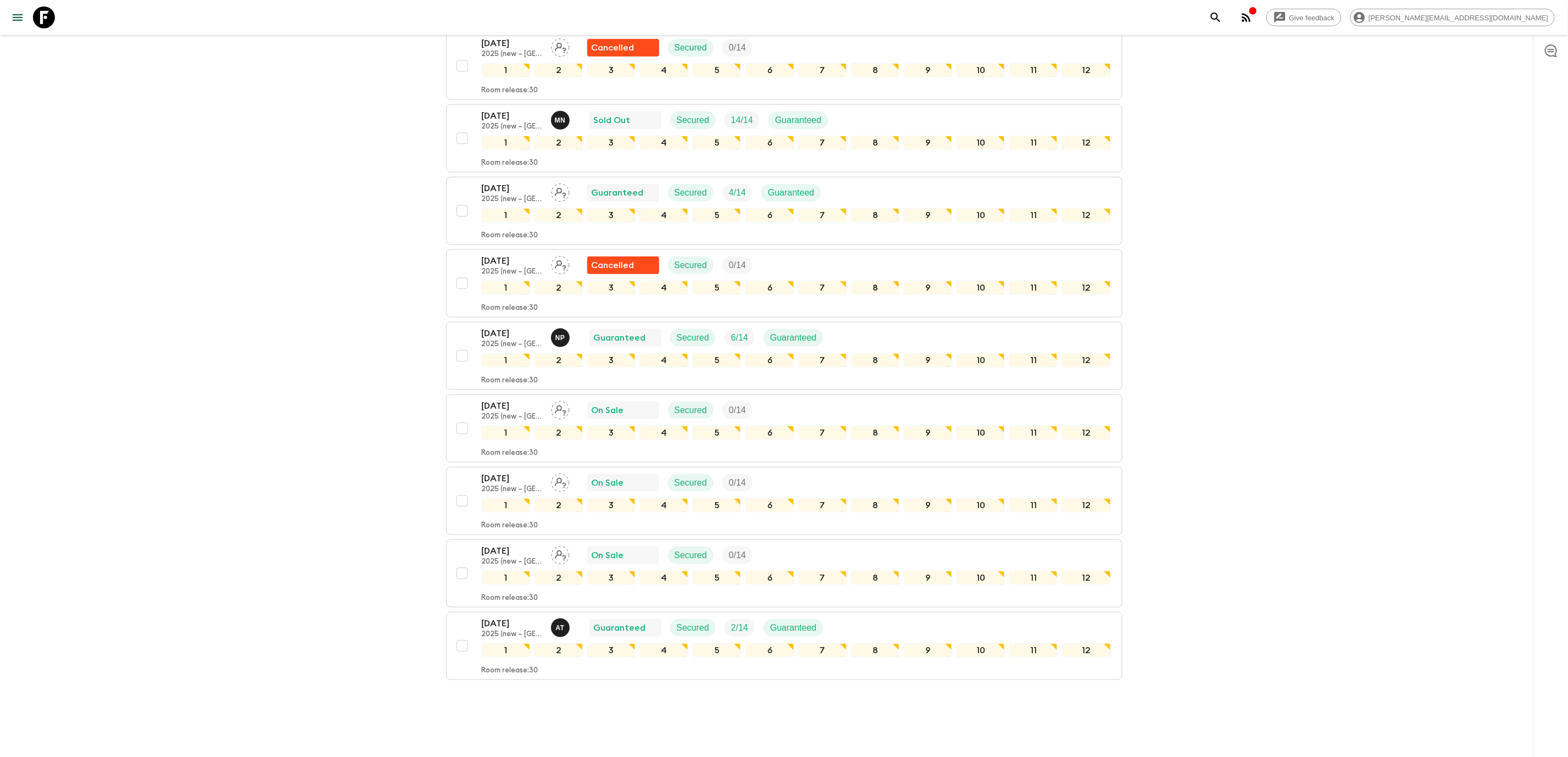
scroll to position [897, 0]
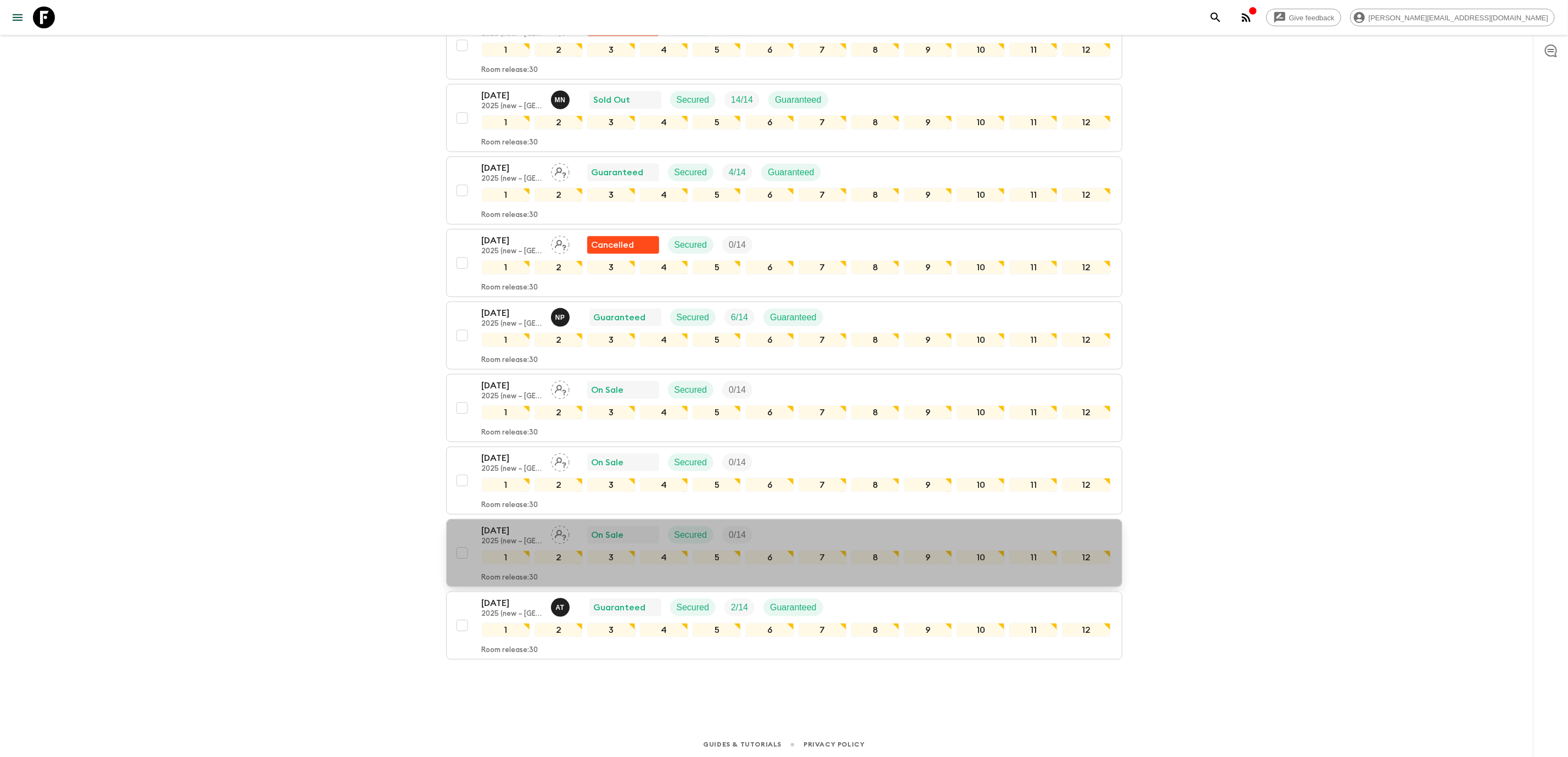
click at [871, 541] on div "[DATE] 2025 (new – [GEOGRAPHIC_DATA]) On Sale Secured 0 / 14" at bounding box center [796, 535] width 629 height 22
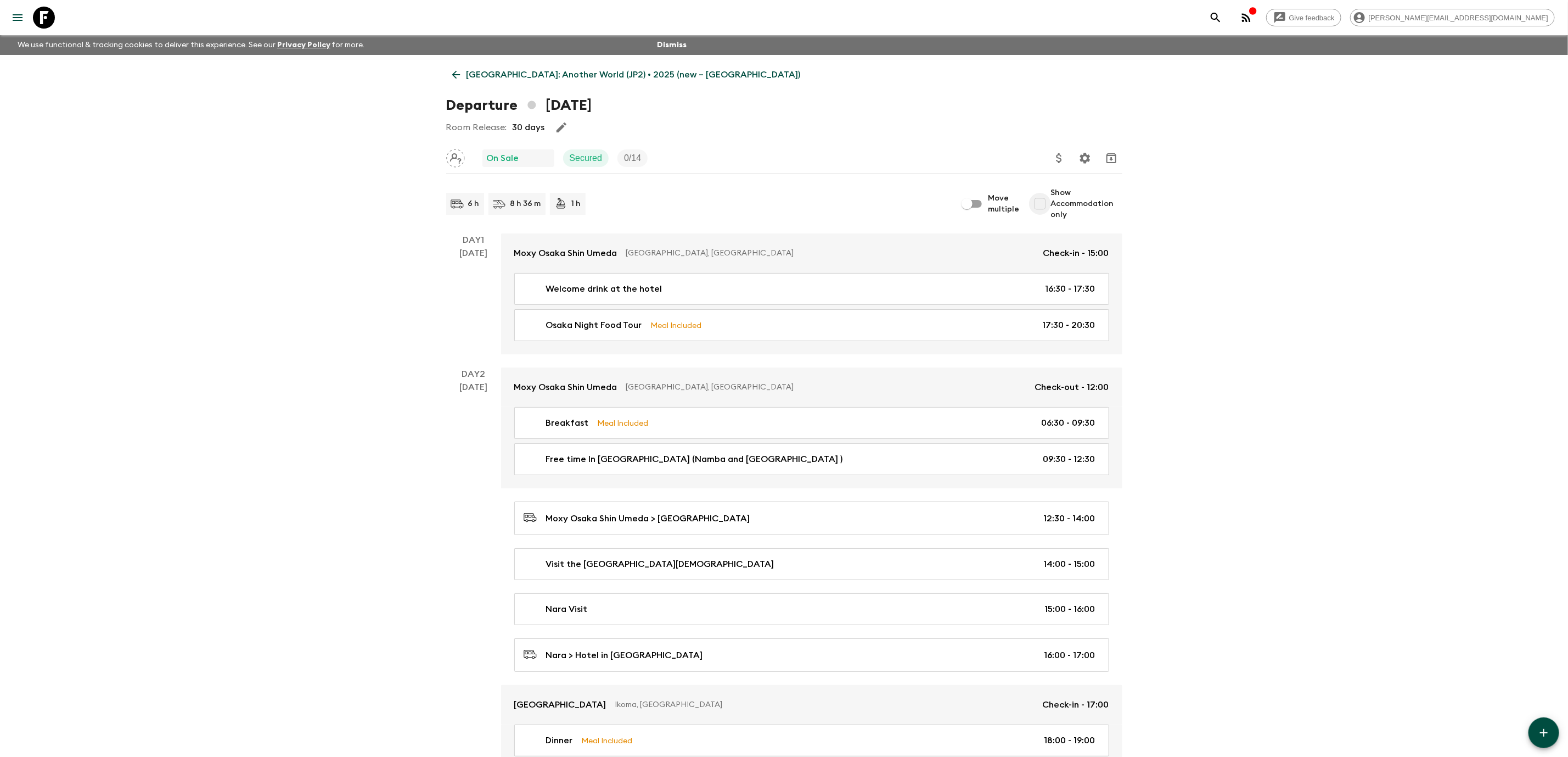
click at [1036, 196] on input "Show Accommodation only" at bounding box center [1040, 204] width 22 height 22
checkbox input "true"
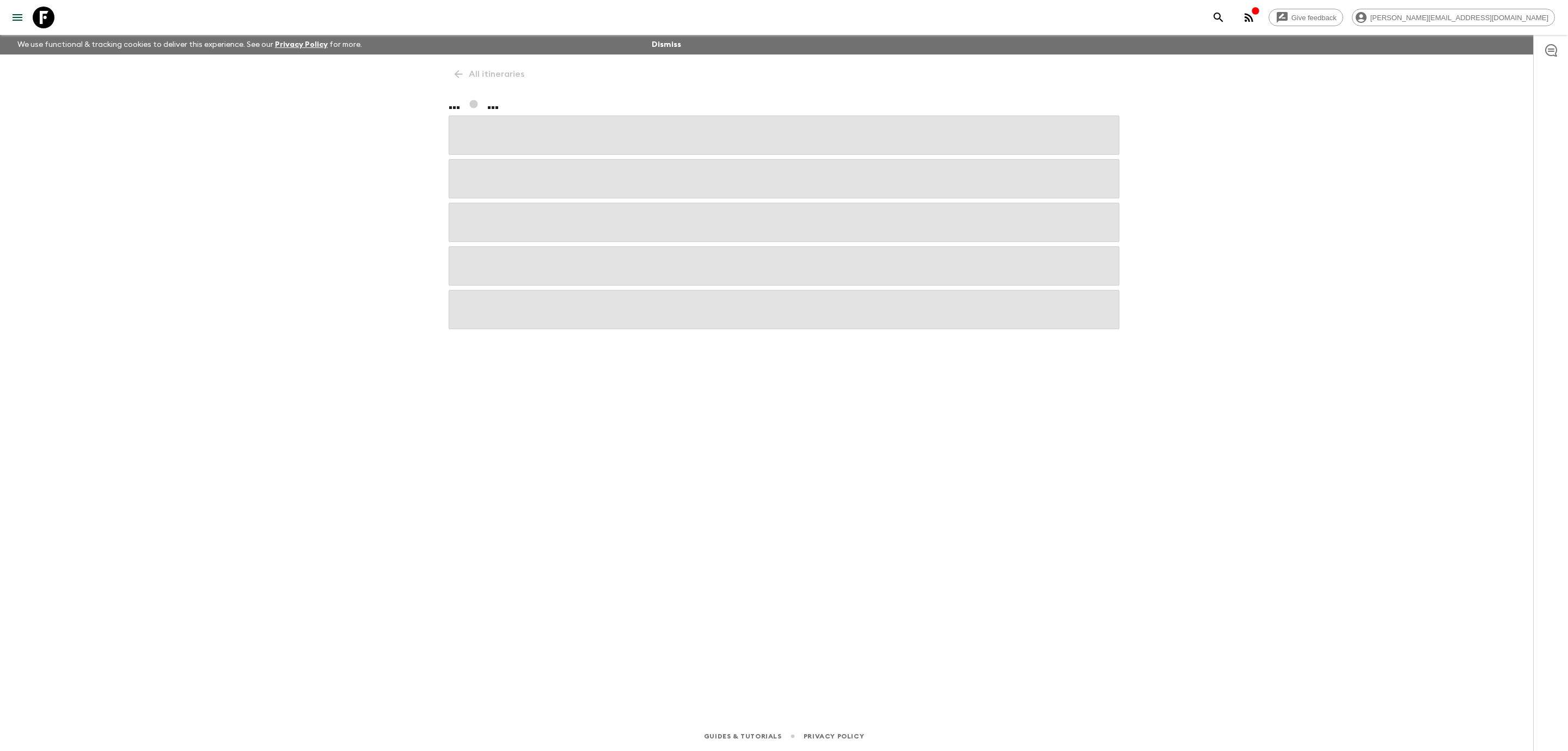
click at [46, 17] on icon at bounding box center [44, 18] width 22 height 22
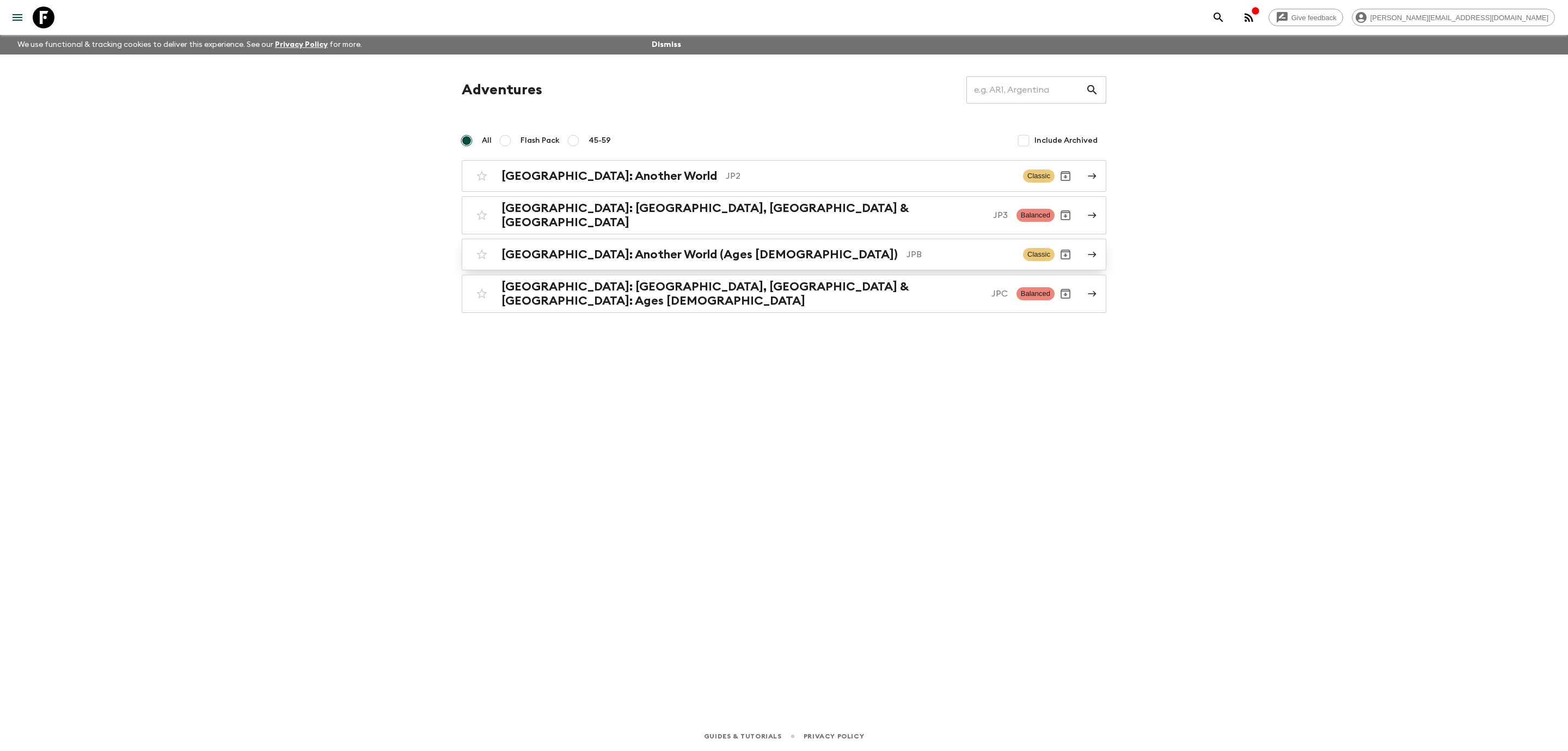
click at [652, 247] on h2 "[GEOGRAPHIC_DATA]: Another World (Ages [DEMOGRAPHIC_DATA])" at bounding box center [699, 254] width 396 height 14
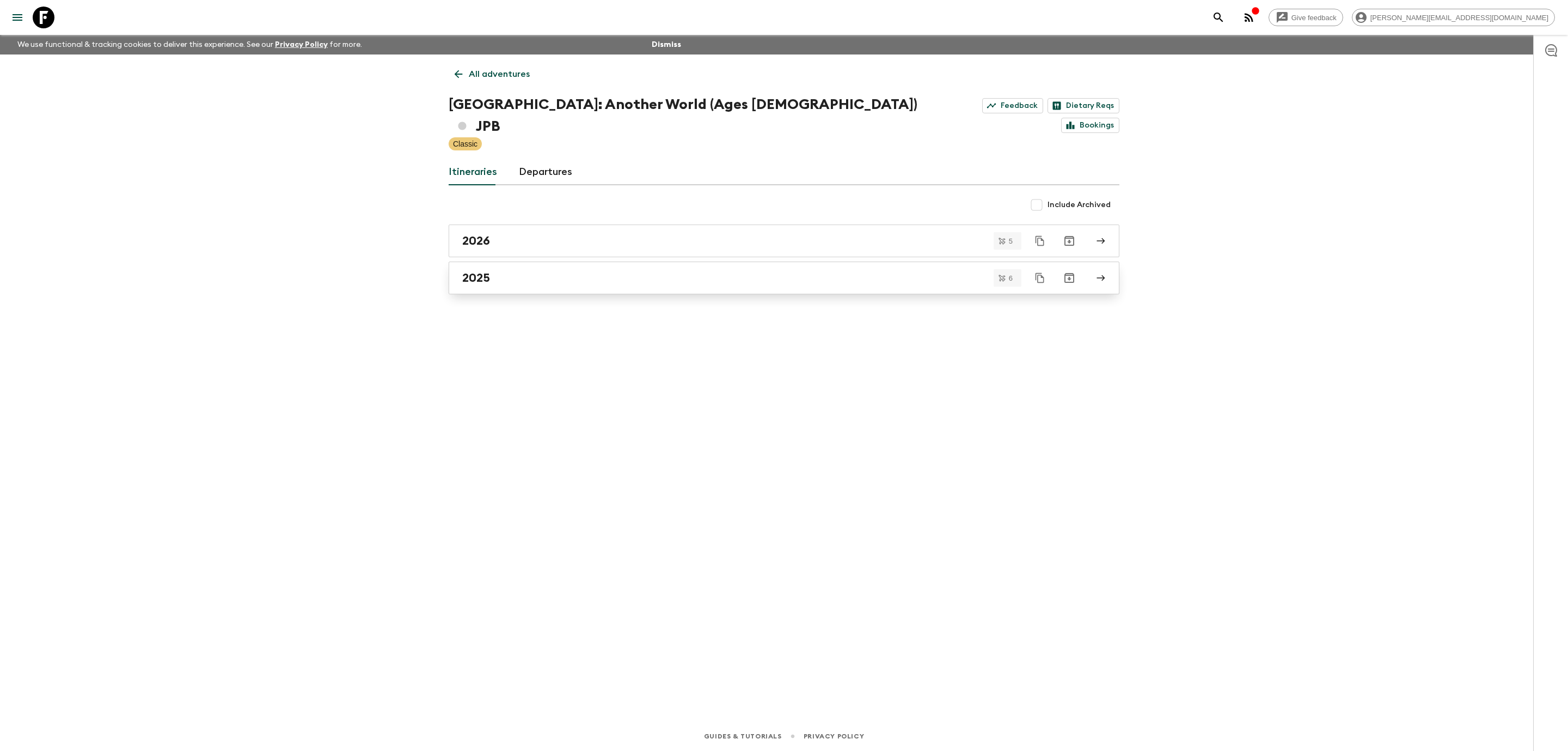
click at [653, 271] on link "2025" at bounding box center [784, 278] width 671 height 33
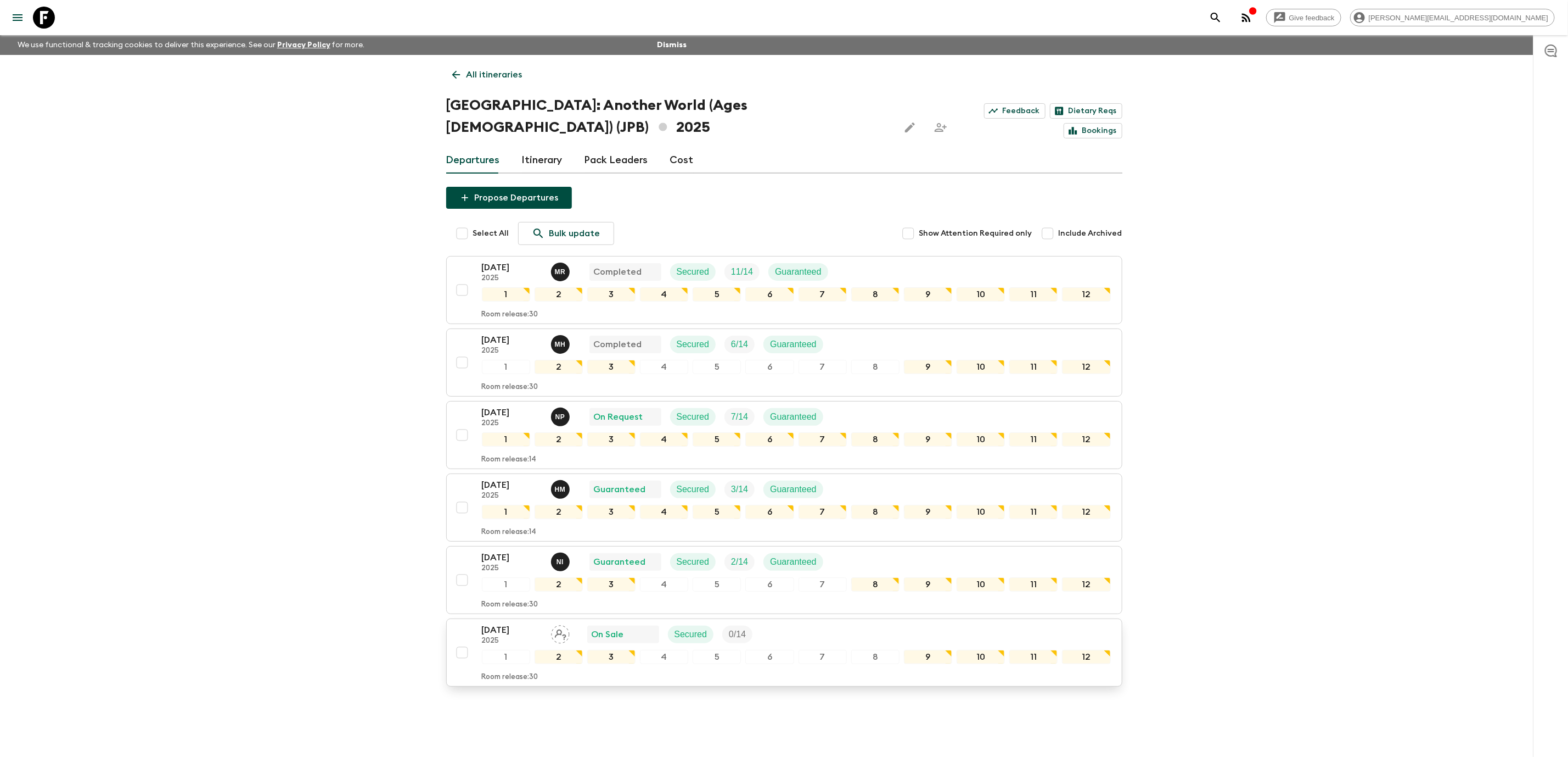
click at [845, 623] on div "[DATE] 2025 On Sale Secured 0 / 14" at bounding box center [796, 634] width 629 height 22
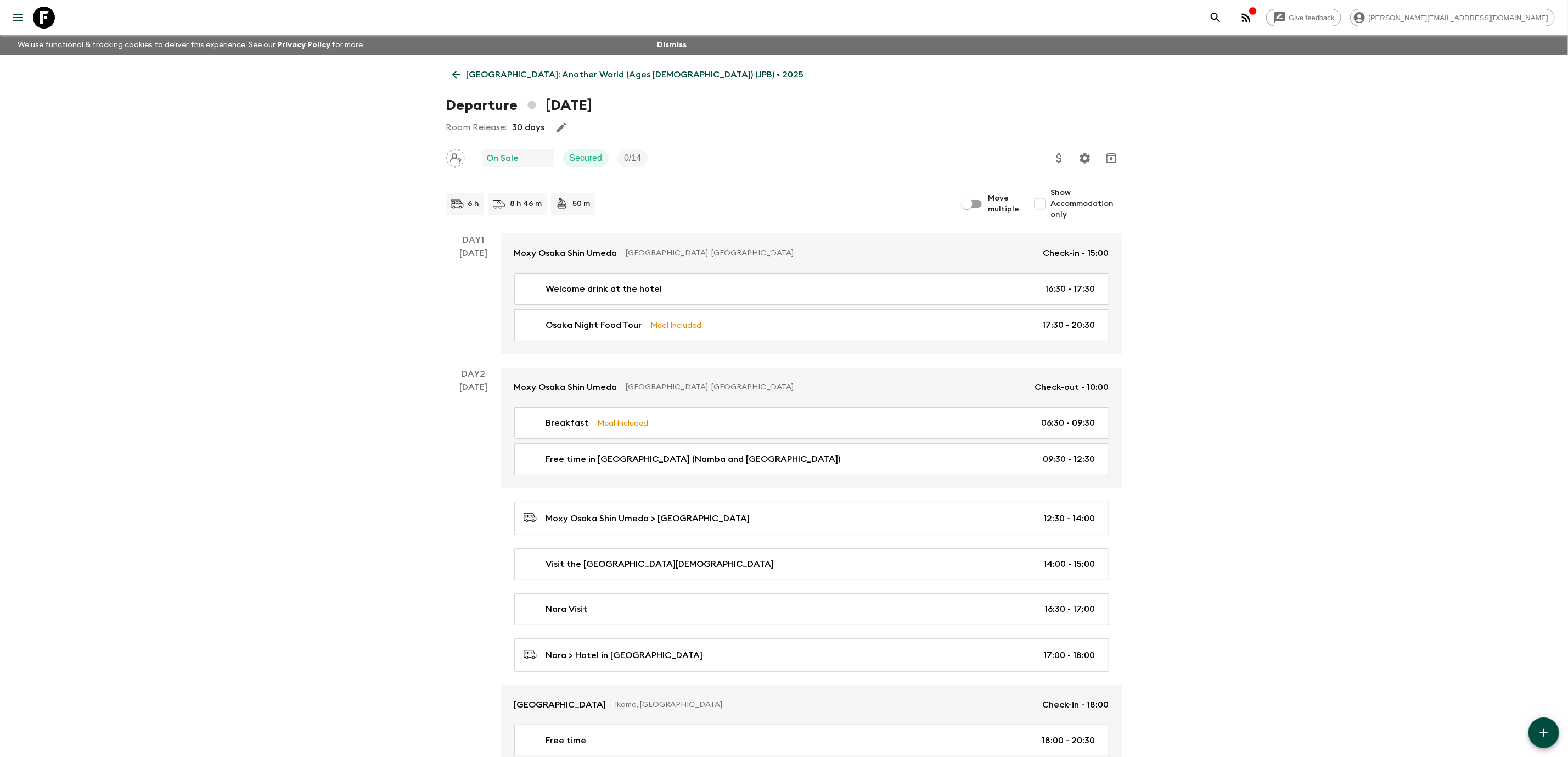
click at [1056, 209] on span "Show Accommodation only" at bounding box center [1087, 204] width 71 height 33
click at [1051, 209] on input "Show Accommodation only" at bounding box center [1040, 204] width 22 height 22
checkbox input "true"
